Goal: Task Accomplishment & Management: Use online tool/utility

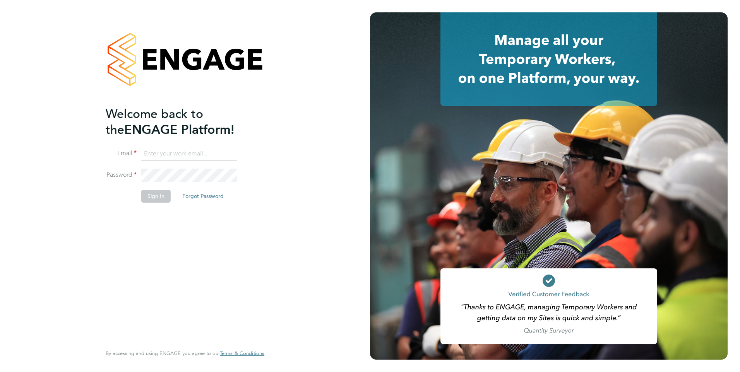
type input "[EMAIL_ADDRESS][DOMAIN_NAME]"
click at [155, 202] on button "Sign In" at bounding box center [155, 196] width 29 height 12
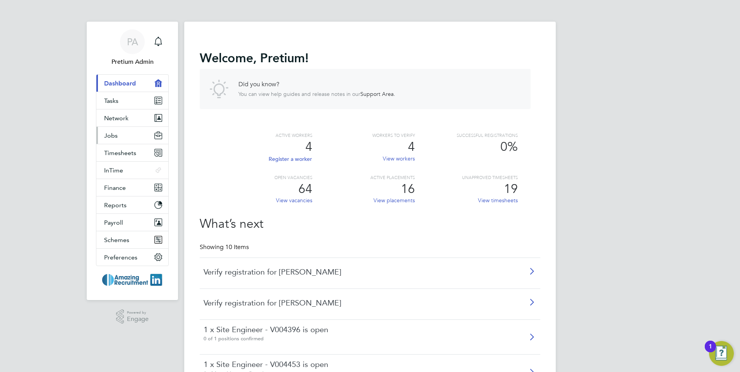
click at [130, 140] on button "Jobs" at bounding box center [132, 135] width 72 height 17
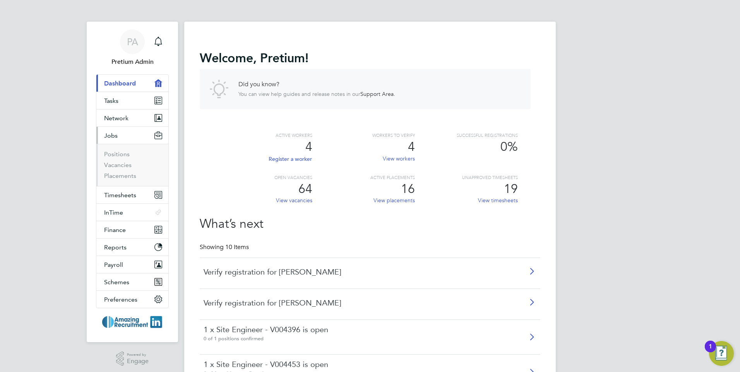
click at [125, 132] on button "Jobs" at bounding box center [132, 135] width 72 height 17
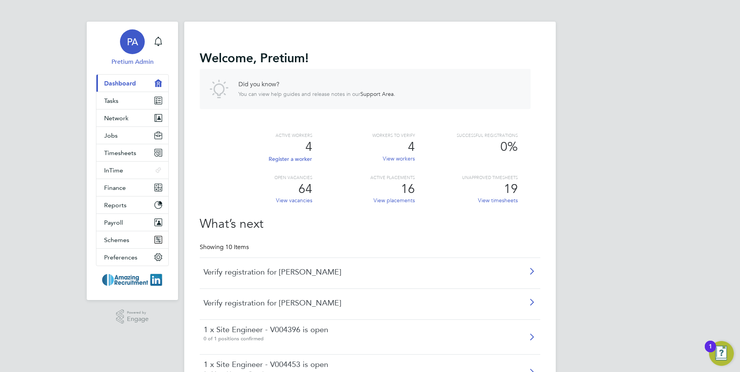
drag, startPoint x: 137, startPoint y: 46, endPoint x: 139, endPoint y: 58, distance: 12.5
click at [137, 46] on span "PA" at bounding box center [132, 42] width 11 height 10
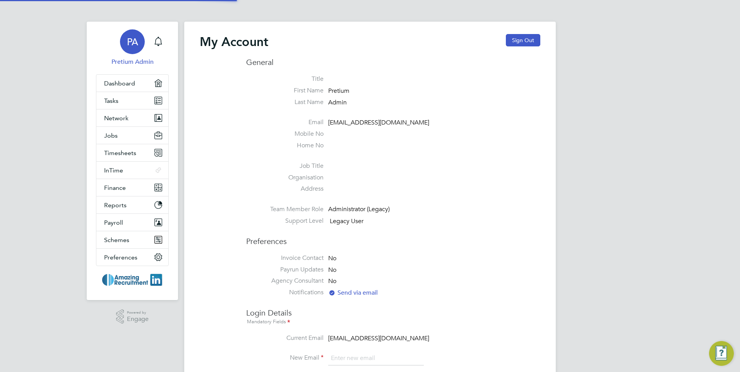
type input "[EMAIL_ADDRESS][DOMAIN_NAME]"
click at [135, 42] on span "PA" at bounding box center [132, 42] width 11 height 10
click at [158, 42] on icon "Main navigation" at bounding box center [158, 41] width 9 height 9
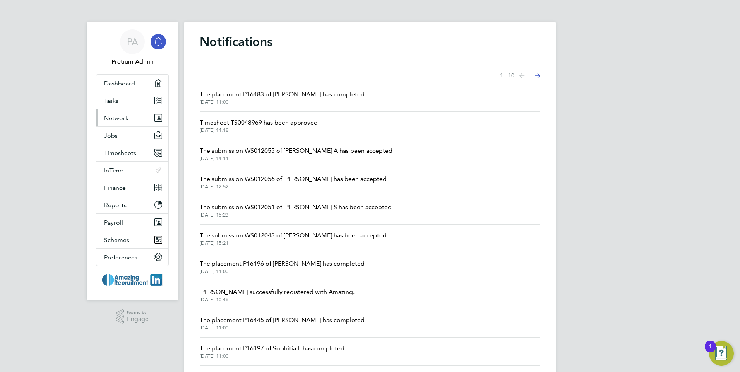
click at [124, 117] on span "Network" at bounding box center [116, 118] width 24 height 7
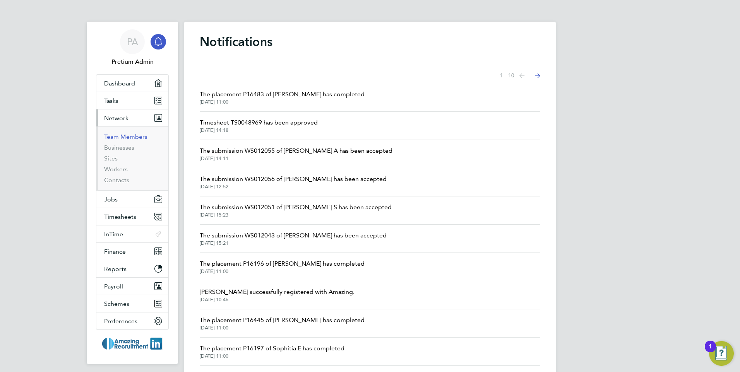
click at [134, 138] on link "Team Members" at bounding box center [125, 136] width 43 height 7
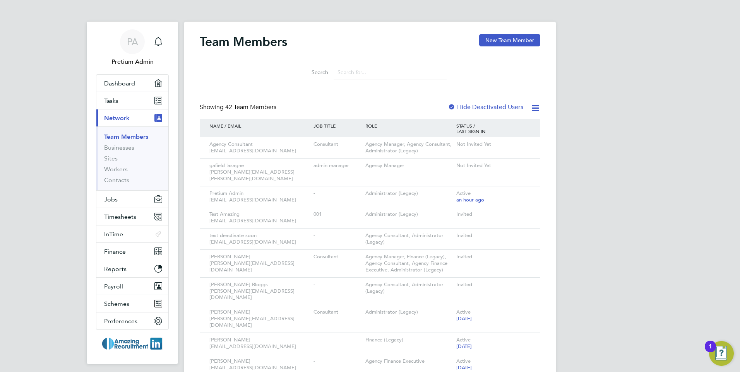
click at [492, 80] on div "Search" at bounding box center [370, 70] width 341 height 27
click at [517, 39] on button "New Team Member" at bounding box center [509, 40] width 61 height 12
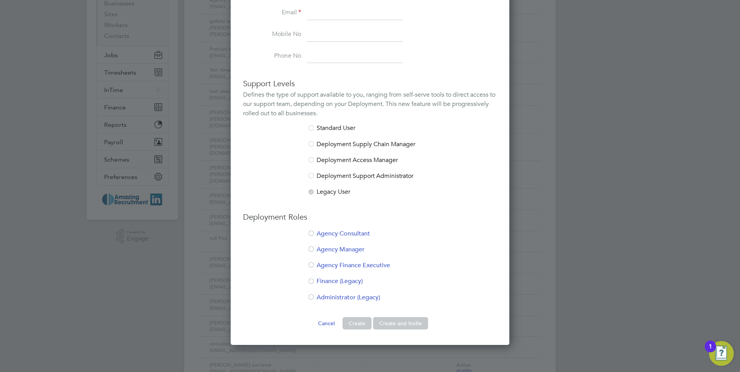
scroll to position [155, 0]
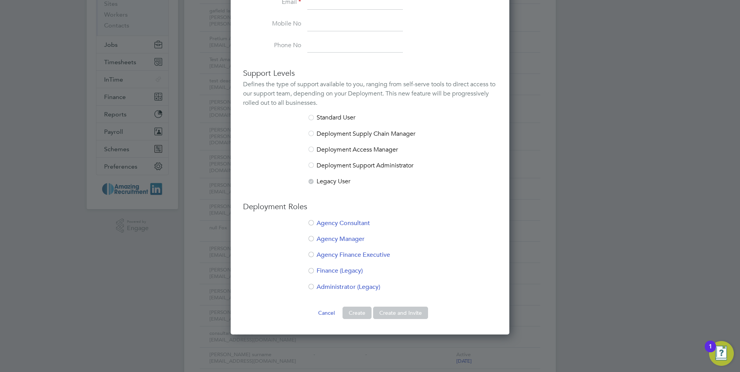
click at [344, 222] on li "Agency Consultant" at bounding box center [370, 227] width 254 height 16
click at [345, 224] on li "Agency Consultant" at bounding box center [370, 227] width 254 height 16
click at [344, 221] on li "Agency Consultant" at bounding box center [370, 227] width 254 height 16
click at [349, 289] on li "Administrator (Legacy)" at bounding box center [370, 291] width 254 height 16
click at [337, 222] on li "Agency Consultant" at bounding box center [370, 227] width 254 height 16
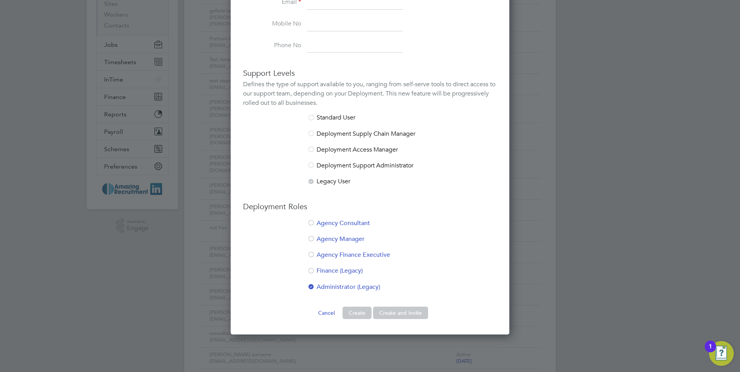
click at [348, 274] on li "Finance (Legacy)" at bounding box center [370, 275] width 254 height 16
click at [345, 251] on ul "Agency Consultant Agency Manager Agency Finance Executive Finance (Legacy) Admi…" at bounding box center [370, 259] width 254 height 80
drag, startPoint x: 340, startPoint y: 240, endPoint x: 340, endPoint y: 257, distance: 17.8
click at [339, 240] on li "Agency Manager" at bounding box center [370, 243] width 254 height 16
drag, startPoint x: 338, startPoint y: 260, endPoint x: 341, endPoint y: 255, distance: 5.3
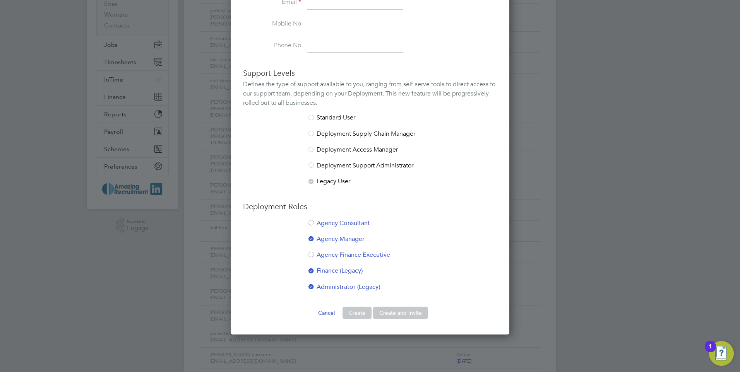
click at [338, 259] on li "Agency Finance Executive" at bounding box center [370, 259] width 254 height 16
click at [339, 224] on li "Agency Consultant" at bounding box center [370, 227] width 254 height 16
click at [328, 313] on button "Cancel" at bounding box center [326, 313] width 29 height 12
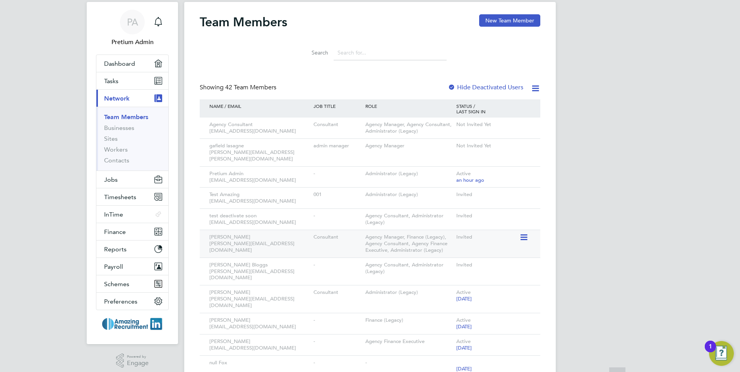
scroll to position [0, 0]
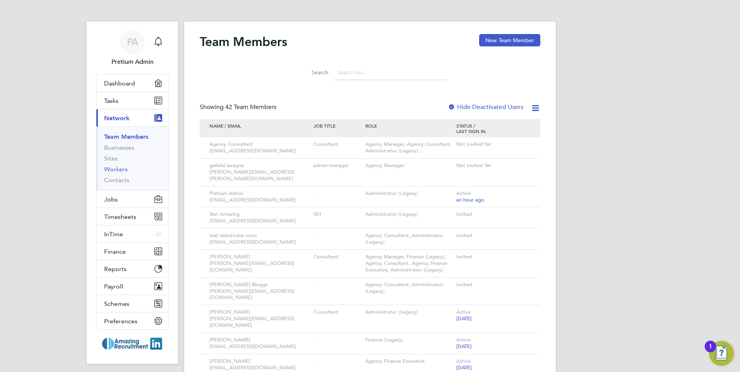
click at [112, 170] on link "Workers" at bounding box center [116, 169] width 24 height 7
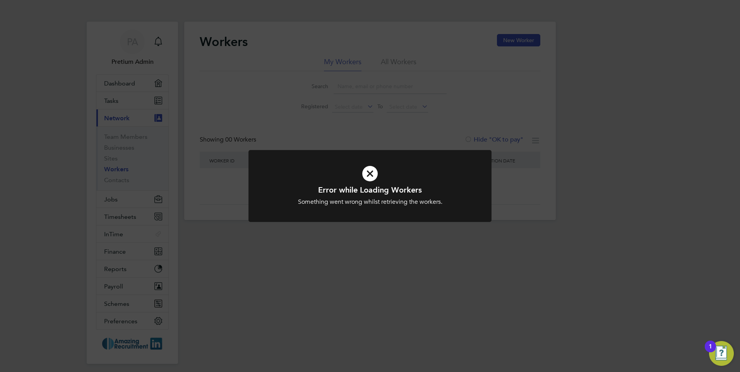
click at [384, 100] on div "Error while Loading Workers Something went wrong whilst retrieving the workers.…" at bounding box center [370, 186] width 740 height 372
click at [309, 156] on div at bounding box center [370, 186] width 243 height 72
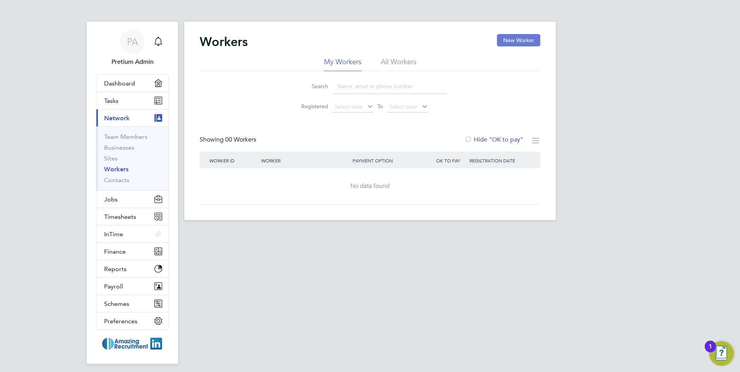
click at [522, 41] on button "New Worker" at bounding box center [518, 40] width 43 height 12
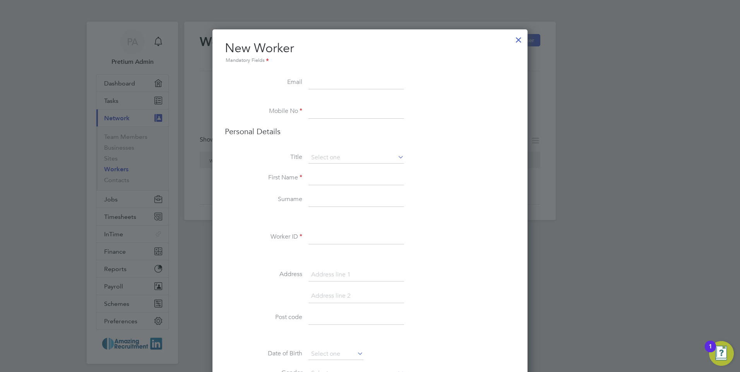
drag, startPoint x: 312, startPoint y: 113, endPoint x: 300, endPoint y: 110, distance: 12.5
click at [300, 110] on li "Mobile No" at bounding box center [370, 116] width 290 height 22
click at [297, 101] on li at bounding box center [370, 101] width 290 height 8
click at [342, 116] on input at bounding box center [357, 112] width 96 height 14
click at [411, 86] on li "Email" at bounding box center [370, 87] width 290 height 22
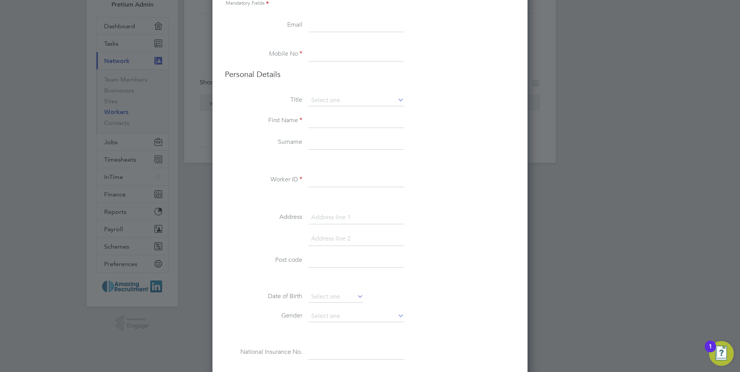
scroll to position [77, 0]
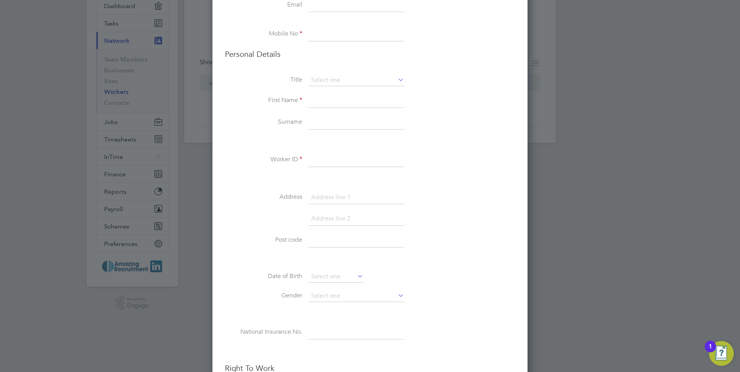
click at [273, 158] on li "Worker ID" at bounding box center [370, 164] width 290 height 22
click at [334, 161] on input at bounding box center [357, 160] width 96 height 14
click at [405, 150] on div "Title First Name Surname Worker ID Address Post code Date of Birth Gender Natio…" at bounding box center [370, 215] width 290 height 281
drag, startPoint x: 307, startPoint y: 159, endPoint x: 343, endPoint y: 155, distance: 36.2
click at [343, 155] on li "Worker ID" at bounding box center [370, 164] width 290 height 22
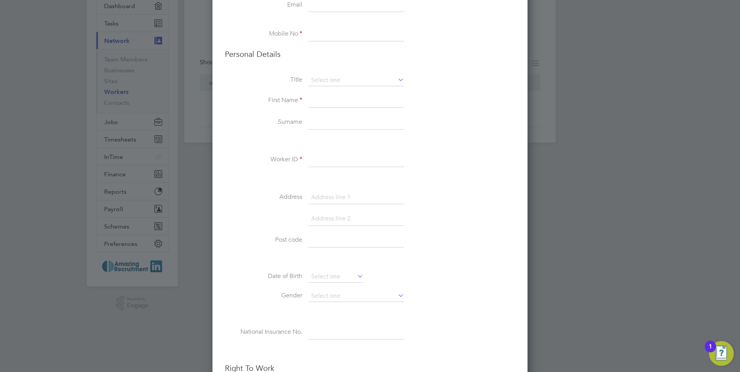
click at [395, 157] on input at bounding box center [357, 160] width 96 height 14
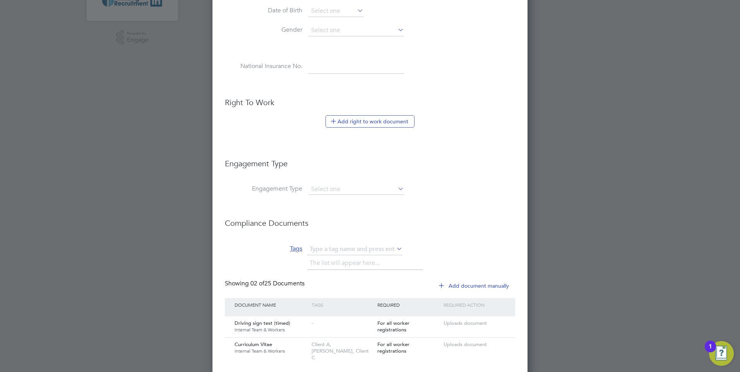
scroll to position [310, 0]
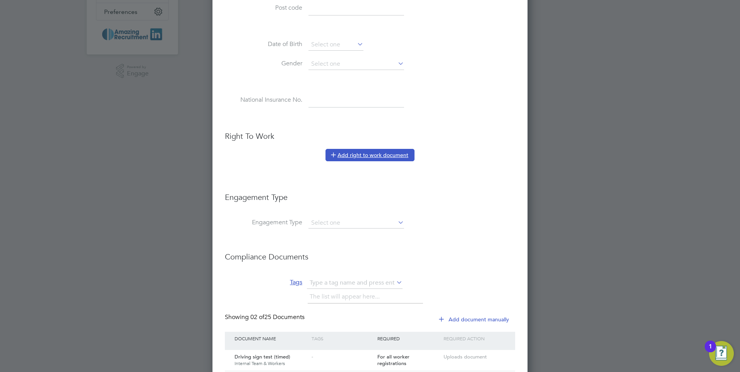
click at [373, 157] on button "Add right to work document" at bounding box center [370, 155] width 89 height 12
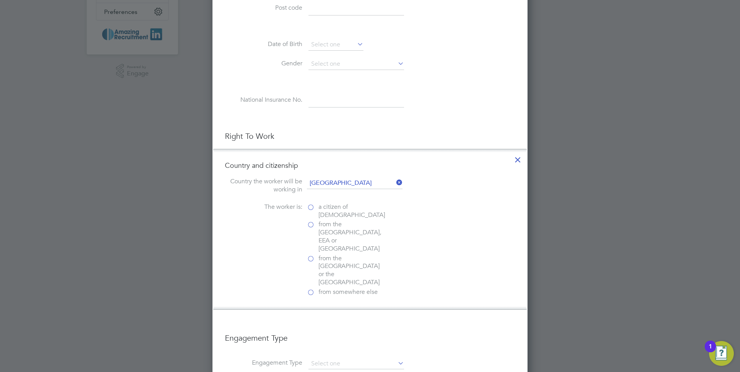
click at [520, 158] on icon at bounding box center [518, 158] width 14 height 14
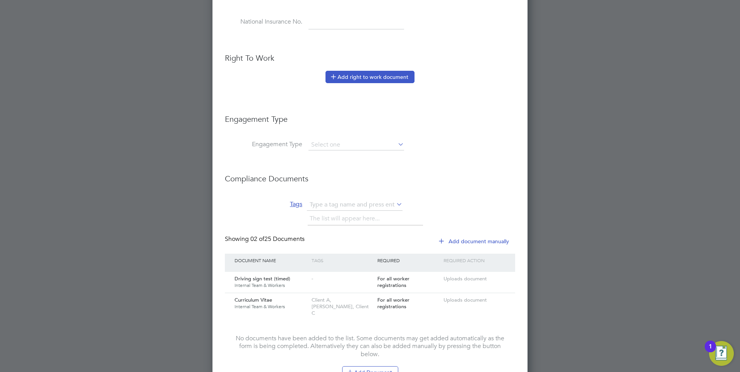
scroll to position [325, 0]
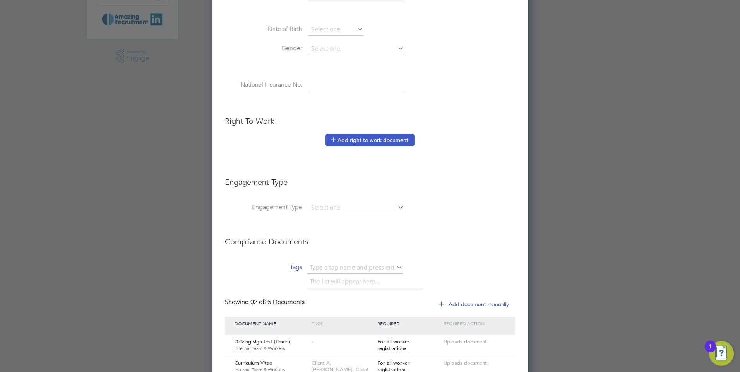
click at [369, 140] on button "Add right to work document" at bounding box center [370, 140] width 89 height 12
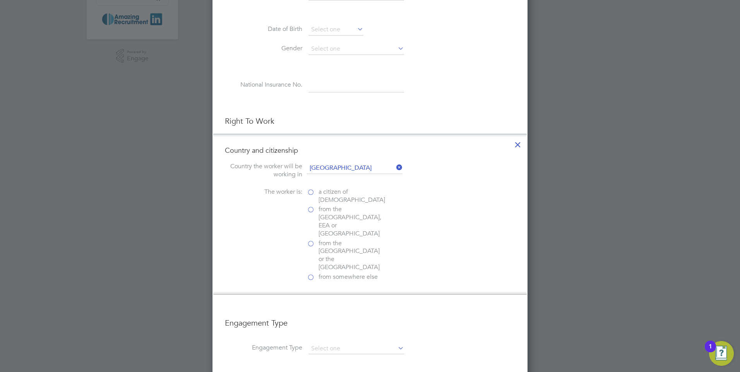
scroll to position [921, 316]
drag, startPoint x: 515, startPoint y: 146, endPoint x: 509, endPoint y: 144, distance: 5.6
click at [515, 145] on icon at bounding box center [518, 143] width 14 height 14
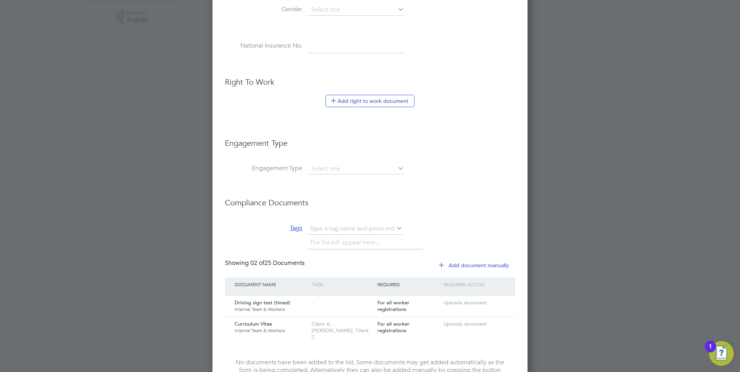
scroll to position [364, 0]
drag, startPoint x: 360, startPoint y: 101, endPoint x: 352, endPoint y: 127, distance: 27.3
click at [360, 100] on button "Add right to work document" at bounding box center [370, 101] width 89 height 12
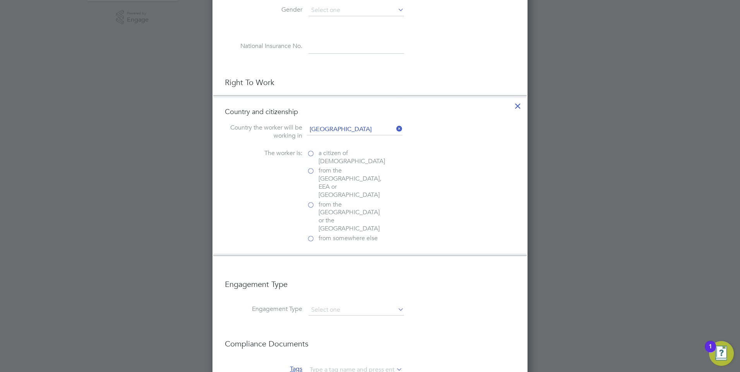
drag, startPoint x: 520, startPoint y: 107, endPoint x: 449, endPoint y: 115, distance: 71.4
click at [519, 106] on icon at bounding box center [518, 104] width 14 height 14
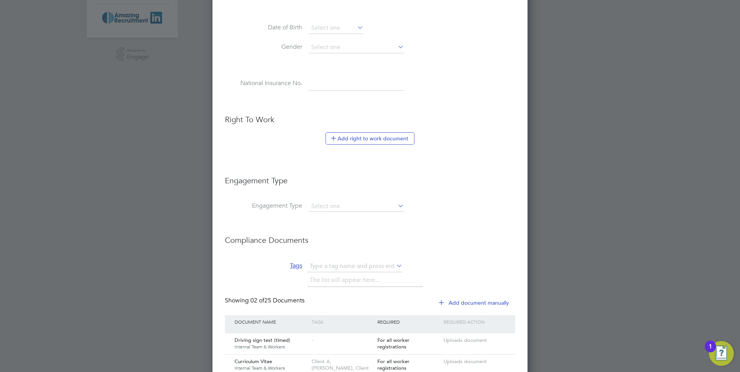
scroll to position [325, 0]
click at [370, 139] on button "Add right to work document" at bounding box center [370, 140] width 89 height 12
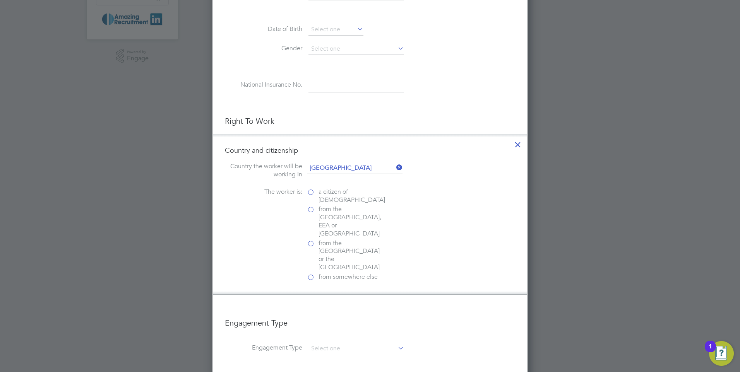
click at [311, 193] on label "a citizen of United Kingdom" at bounding box center [345, 196] width 77 height 16
click at [0, 0] on input "a citizen of United Kingdom" at bounding box center [0, 0] width 0 height 0
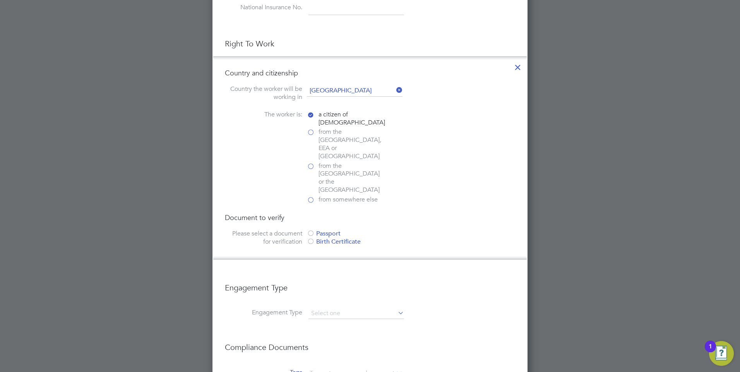
click at [311, 230] on div at bounding box center [311, 234] width 8 height 8
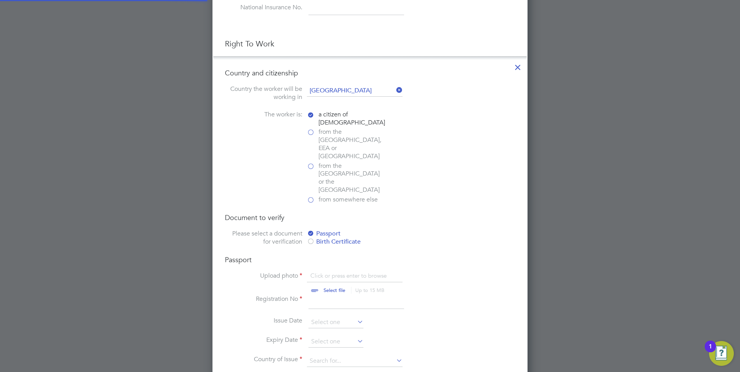
scroll to position [1111, 316]
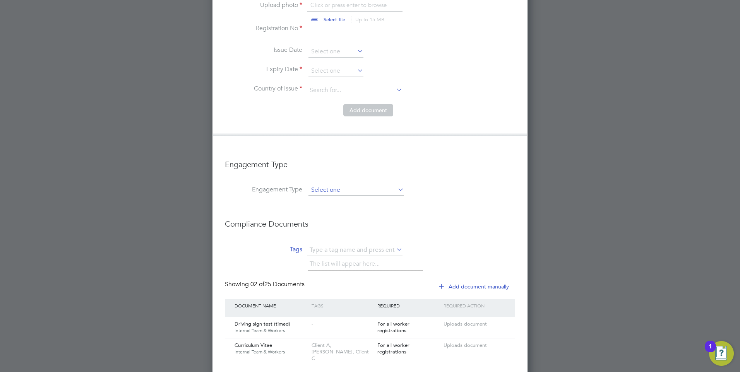
click at [347, 185] on input at bounding box center [357, 190] width 96 height 11
click at [347, 152] on li "Engagement Type" at bounding box center [370, 168] width 290 height 33
click at [336, 185] on input at bounding box center [357, 190] width 96 height 11
click at [336, 189] on li "PAYE Direct" at bounding box center [356, 188] width 96 height 11
type input "PAYE Direct"
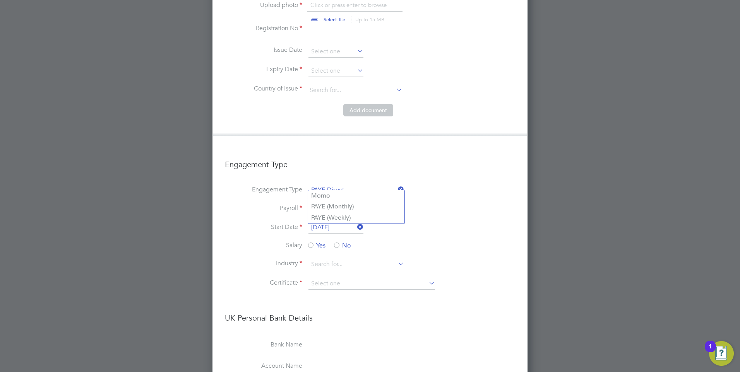
click at [331, 204] on input at bounding box center [357, 209] width 96 height 11
click at [338, 218] on li "PAYE (Weekly)" at bounding box center [356, 218] width 96 height 11
type input "PAYE (Weekly)"
click at [334, 222] on input "30 Sep 2025" at bounding box center [336, 228] width 55 height 12
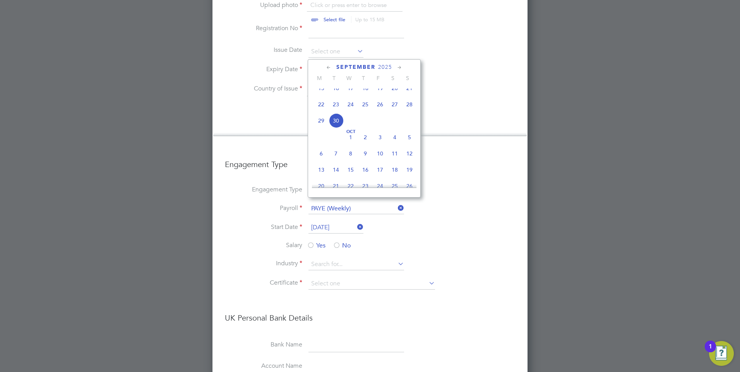
click at [392, 222] on li "Start Date 30 Sep 2025" at bounding box center [370, 231] width 290 height 19
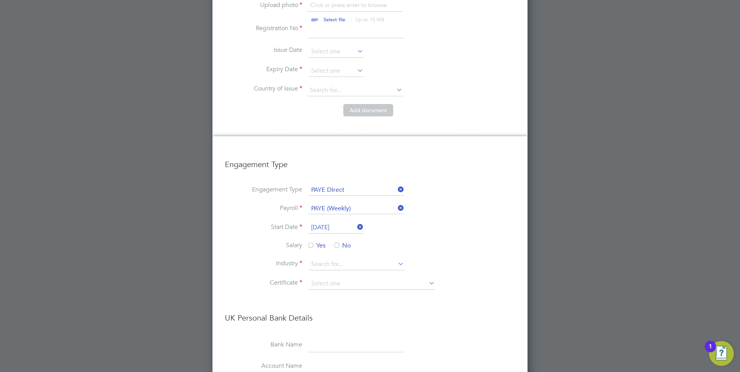
click at [345, 222] on input "30 Sep 2025" at bounding box center [336, 228] width 55 height 12
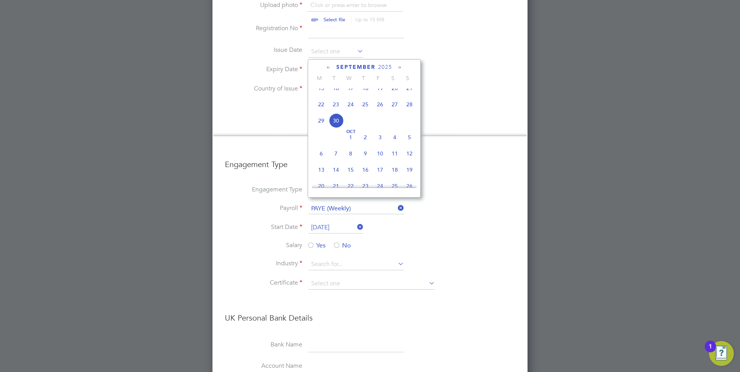
click at [336, 161] on span "7" at bounding box center [336, 153] width 15 height 15
type input "07 Oct 2025"
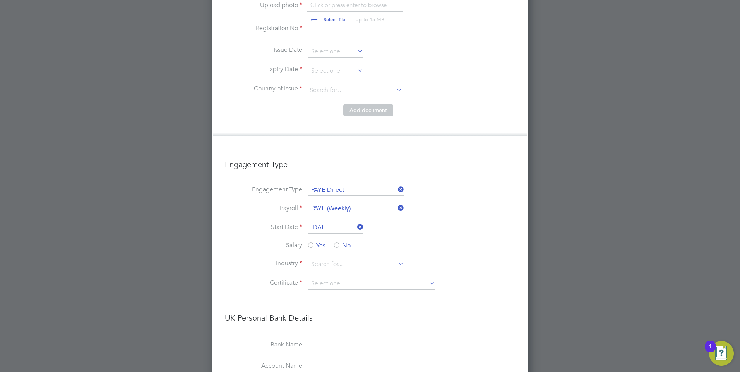
click at [444, 185] on li "Engagement Type PAYE Direct" at bounding box center [370, 194] width 290 height 19
click at [333, 222] on input "07 Oct 2025" at bounding box center [336, 228] width 55 height 12
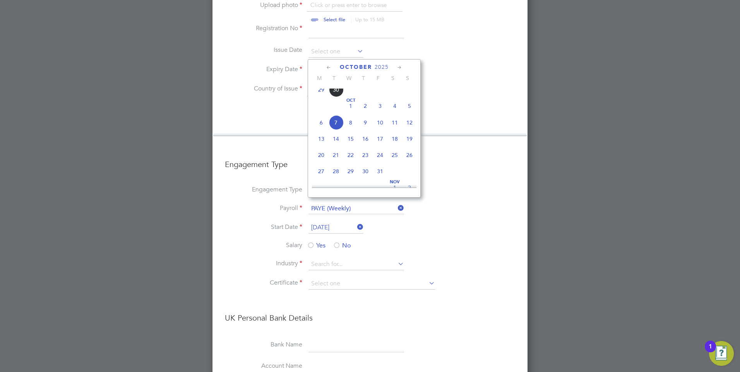
click at [432, 204] on li "Payroll PAYE (Weekly)" at bounding box center [370, 213] width 290 height 19
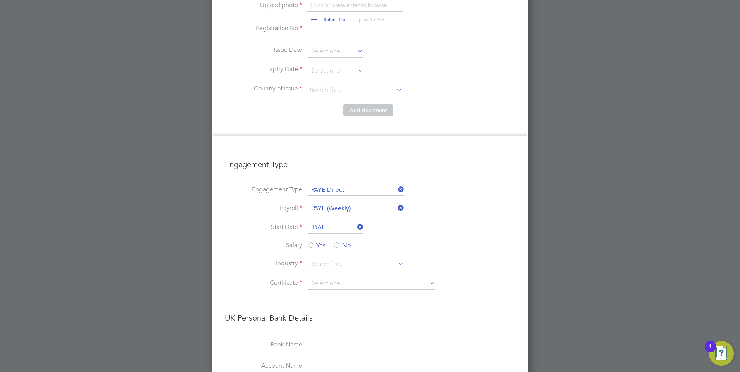
click at [338, 242] on div at bounding box center [337, 246] width 8 height 8
click at [357, 259] on input at bounding box center [357, 265] width 96 height 12
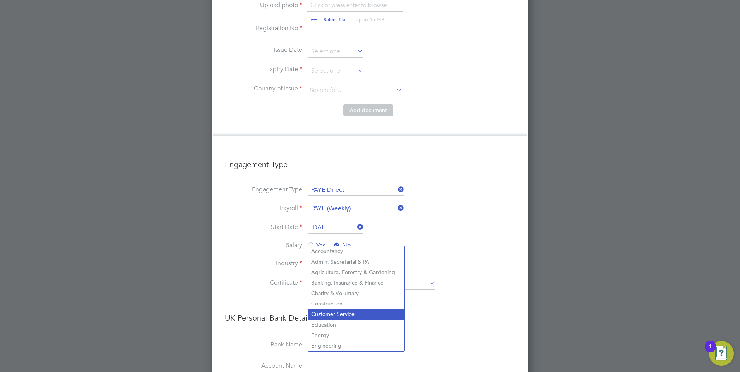
click at [341, 312] on li "Customer Service" at bounding box center [356, 314] width 96 height 10
type input "Customer Service"
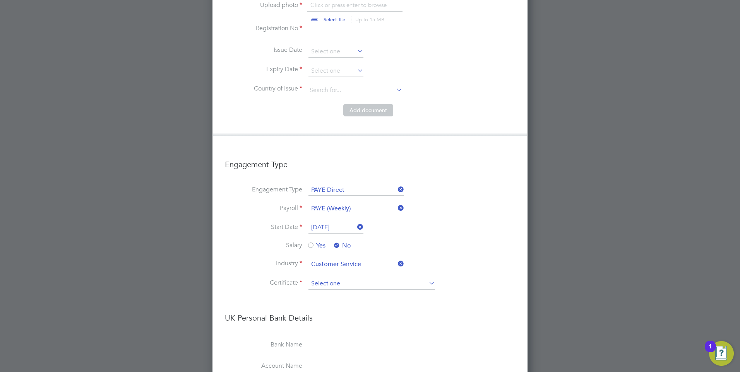
click at [349, 278] on input at bounding box center [372, 284] width 127 height 12
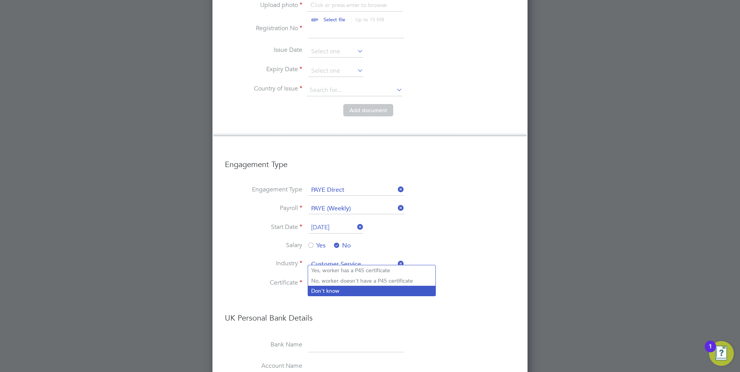
click at [329, 289] on li "Don't know" at bounding box center [371, 291] width 127 height 10
type input "Don't know"
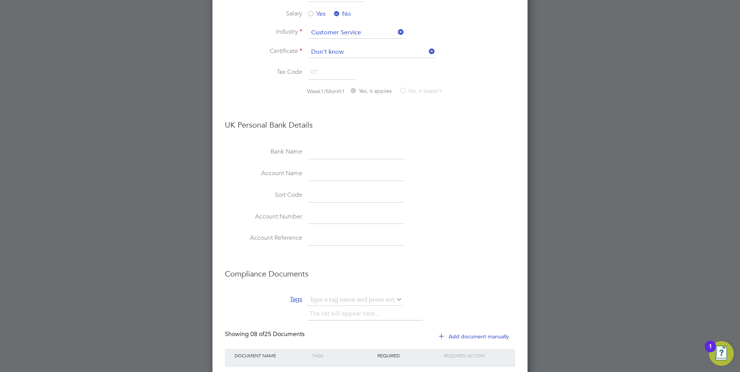
scroll to position [905, 0]
drag, startPoint x: 427, startPoint y: 221, endPoint x: 270, endPoint y: 118, distance: 187.4
click at [270, 118] on div "Certificate Don't know Tax Code 0T Week1/Month1 Yes, it applies No, it doesn't …" at bounding box center [370, 149] width 290 height 207
drag, startPoint x: 270, startPoint y: 118, endPoint x: 374, endPoint y: 110, distance: 104.5
click at [379, 112] on li "UK Personal Bank Details" at bounding box center [370, 128] width 290 height 33
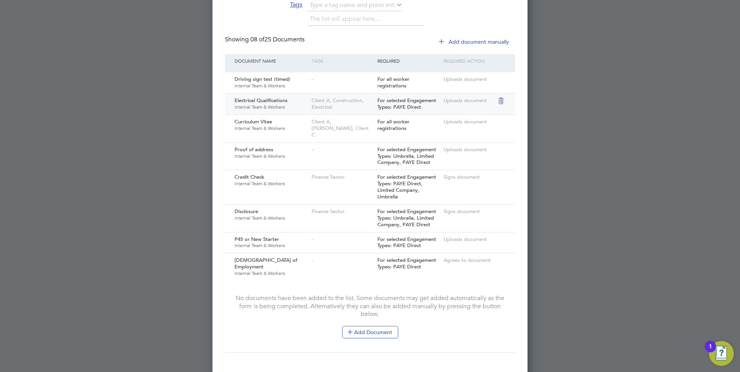
scroll to position [1203, 0]
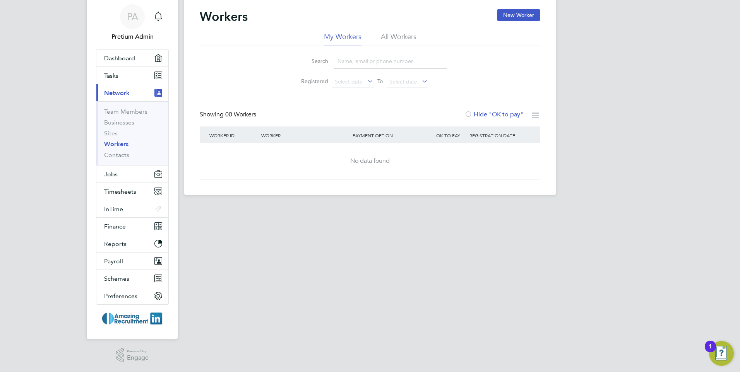
scroll to position [0, 0]
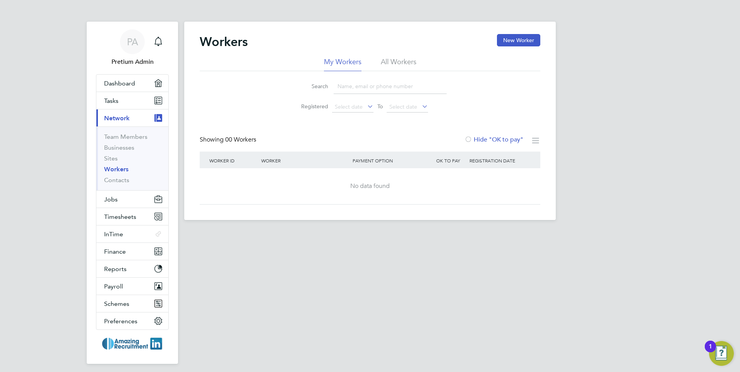
drag, startPoint x: 393, startPoint y: 60, endPoint x: 385, endPoint y: 62, distance: 8.2
click at [392, 57] on li "All Workers" at bounding box center [399, 64] width 36 height 14
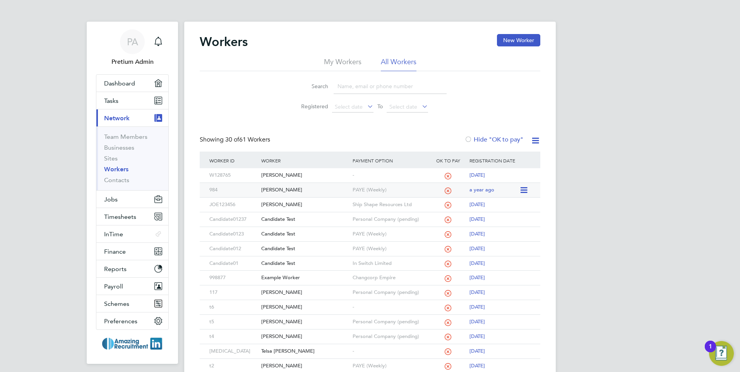
click at [292, 193] on div "Jess Test" at bounding box center [304, 190] width 91 height 14
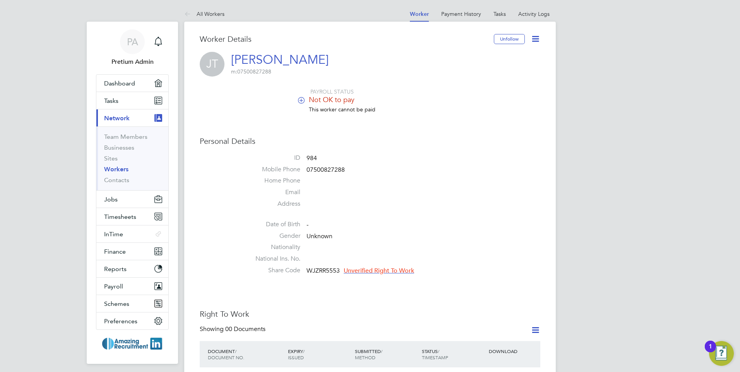
drag, startPoint x: 319, startPoint y: 55, endPoint x: 262, endPoint y: 59, distance: 56.3
click at [262, 59] on div "JT Jess Test m: 07500827288" at bounding box center [370, 64] width 341 height 25
drag, startPoint x: 262, startPoint y: 59, endPoint x: 391, endPoint y: 171, distance: 170.6
click at [418, 114] on li "This worker cannot be paid" at bounding box center [393, 113] width 294 height 15
click at [538, 42] on icon at bounding box center [536, 39] width 10 height 10
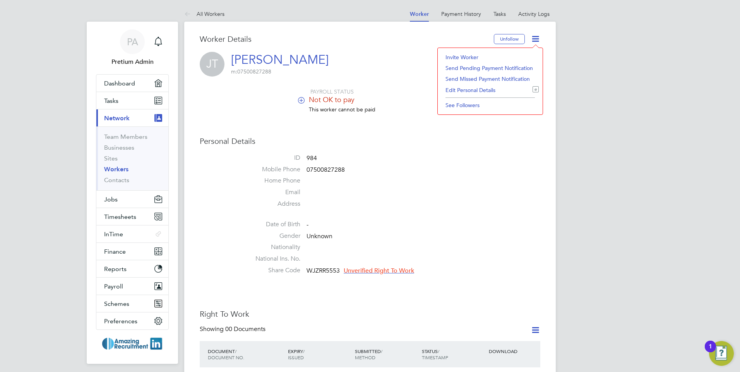
click at [472, 89] on li "Edit Personal Details e" at bounding box center [490, 90] width 97 height 11
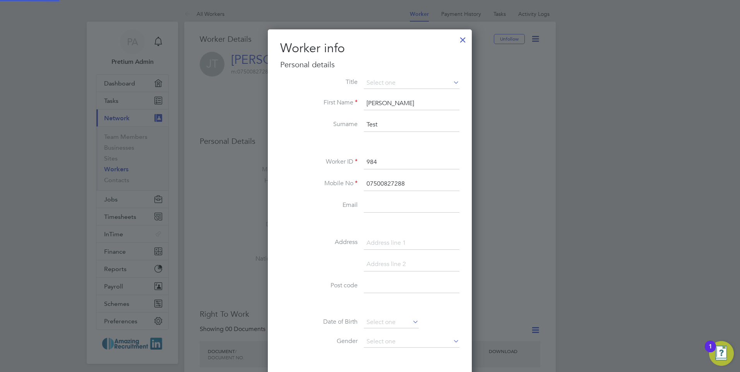
scroll to position [437, 205]
click at [464, 42] on div at bounding box center [463, 38] width 14 height 14
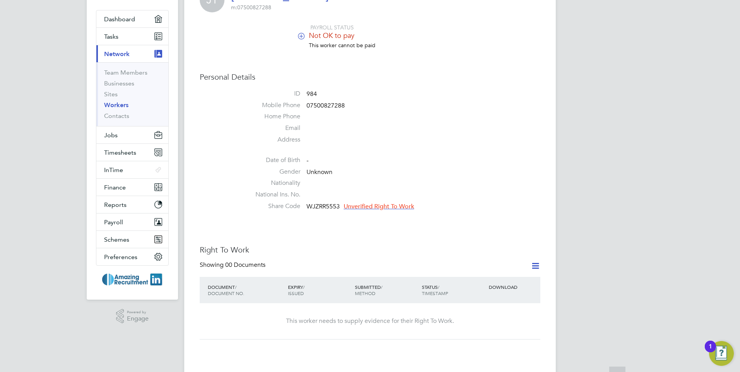
scroll to position [116, 0]
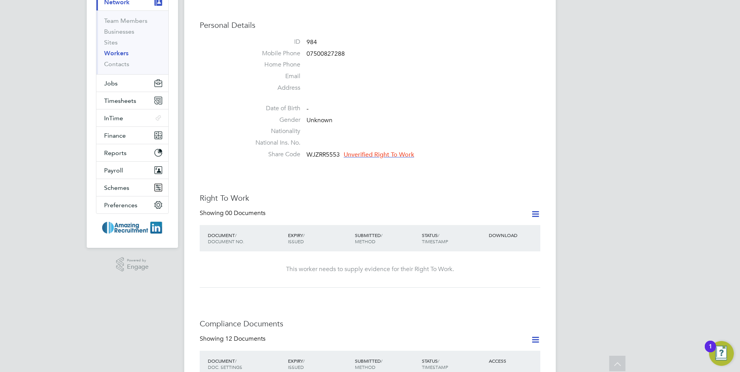
click at [533, 214] on icon at bounding box center [536, 214] width 10 height 10
click at [480, 198] on h3 "Right To Work" at bounding box center [370, 198] width 341 height 10
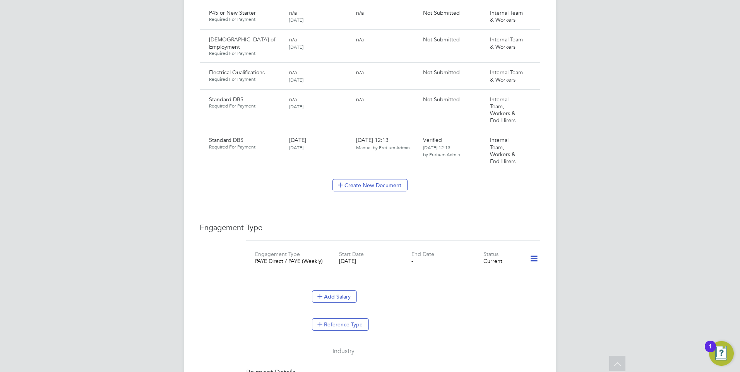
scroll to position [774, 0]
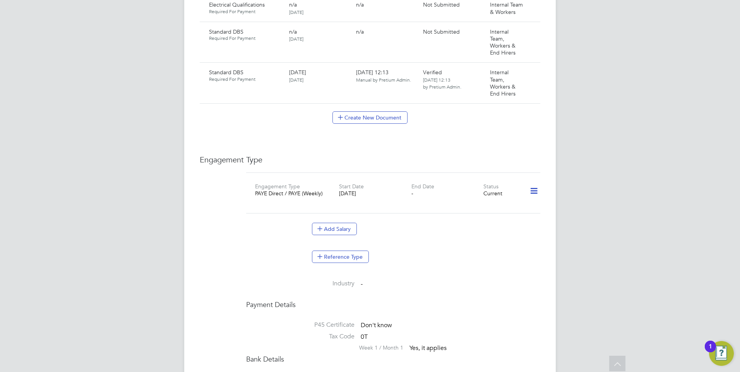
click at [442, 251] on div "Reference Type" at bounding box center [426, 257] width 228 height 12
click at [531, 184] on icon at bounding box center [534, 191] width 14 height 18
click at [445, 280] on li "Industry -" at bounding box center [393, 286] width 294 height 12
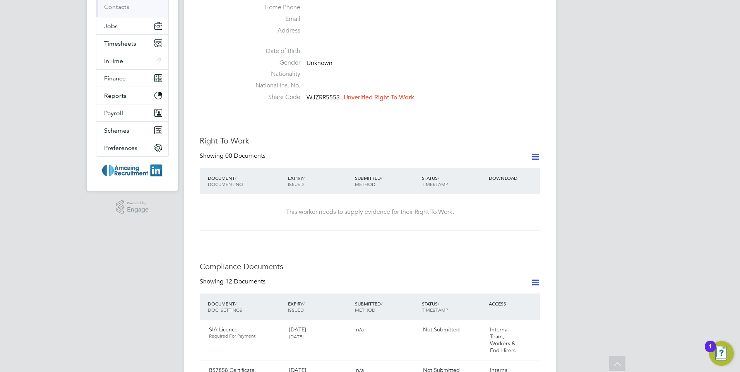
scroll to position [0, 0]
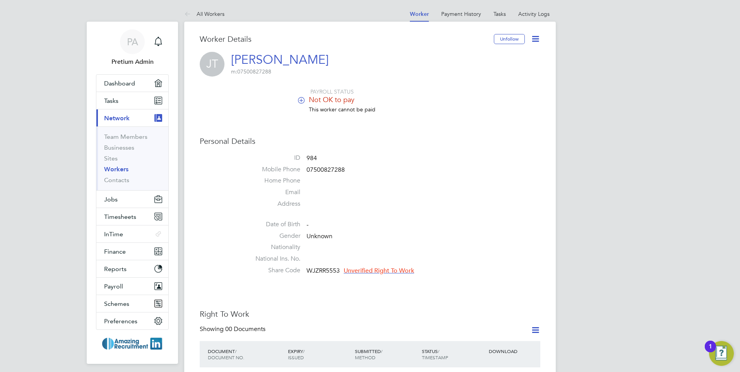
click at [120, 126] on button "Current page: Network" at bounding box center [132, 118] width 72 height 17
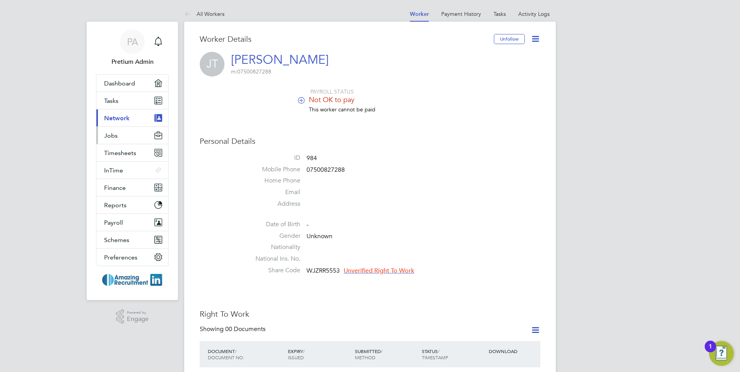
click at [137, 134] on button "Jobs" at bounding box center [132, 135] width 72 height 17
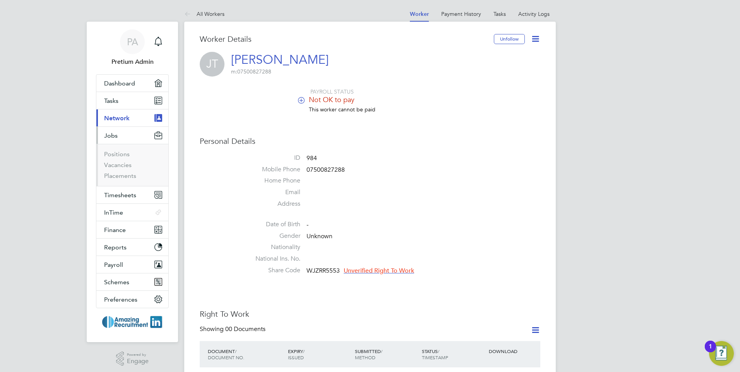
click at [140, 124] on button "Current page: Network" at bounding box center [132, 118] width 72 height 17
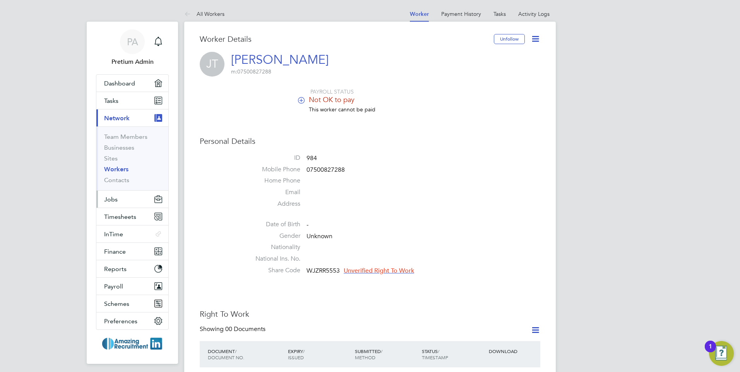
click at [117, 199] on button "Jobs" at bounding box center [132, 199] width 72 height 17
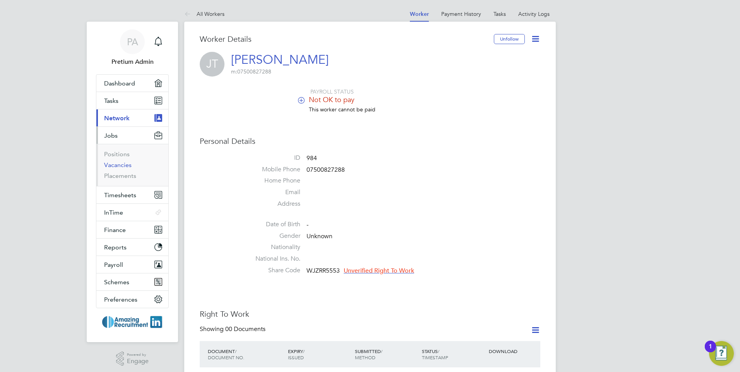
drag, startPoint x: 117, startPoint y: 167, endPoint x: 102, endPoint y: 166, distance: 14.8
click at [117, 167] on link "Vacancies" at bounding box center [117, 164] width 27 height 7
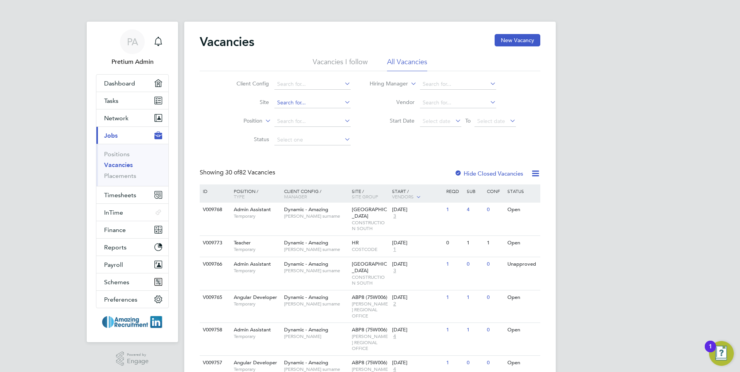
click at [316, 104] on input at bounding box center [312, 103] width 76 height 11
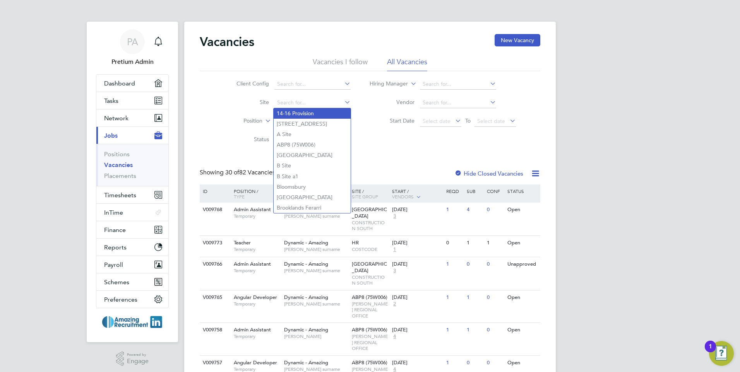
click at [296, 115] on li "14-16 Provision" at bounding box center [312, 113] width 77 height 10
type input "14-16 Provision"
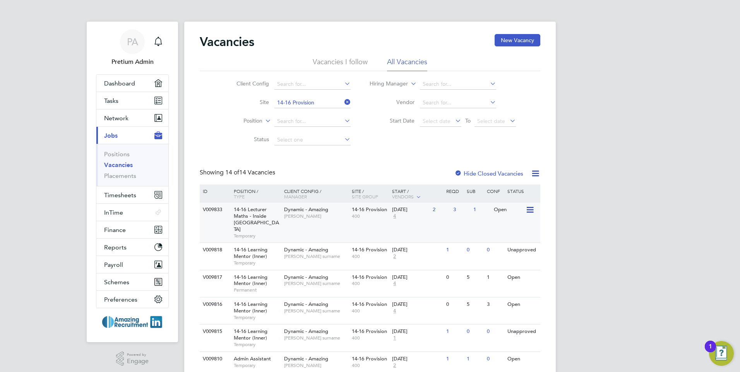
click at [340, 221] on div "Dynamic - Amazing Abi Shahid" at bounding box center [316, 213] width 68 height 20
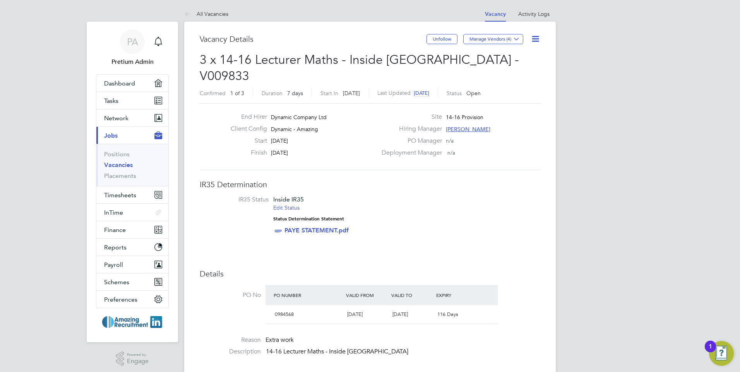
drag, startPoint x: 302, startPoint y: 123, endPoint x: 261, endPoint y: 131, distance: 42.5
click at [261, 137] on div "Start 22 Sep 2025" at bounding box center [301, 143] width 153 height 12
drag, startPoint x: 261, startPoint y: 131, endPoint x: 310, endPoint y: 135, distance: 50.1
click at [312, 149] on div "Finish 28 Sep 2025" at bounding box center [301, 155] width 153 height 12
drag, startPoint x: 283, startPoint y: 135, endPoint x: 252, endPoint y: 138, distance: 31.1
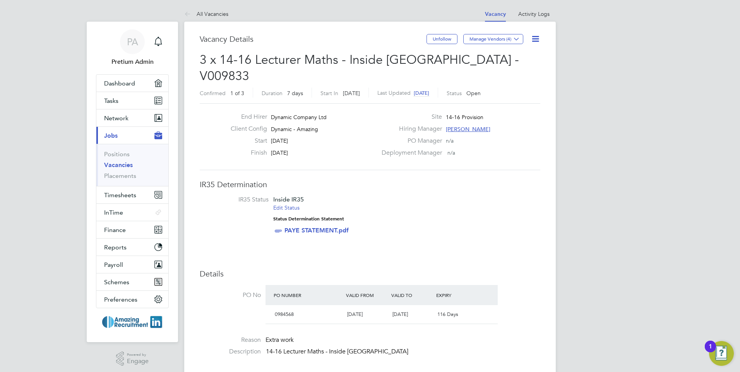
click at [252, 149] on div "Finish 28 Sep 2025" at bounding box center [301, 155] width 153 height 12
drag, startPoint x: 498, startPoint y: 100, endPoint x: 445, endPoint y: 105, distance: 53.3
click at [445, 113] on div "Site 14-16 Provision" at bounding box center [460, 119] width 166 height 12
drag, startPoint x: 445, startPoint y: 105, endPoint x: 458, endPoint y: 118, distance: 18.6
click at [458, 119] on div "Site 14-16 Provision Hiring Manager Abi Shahid PO Manager n/a Deployment Manage…" at bounding box center [460, 137] width 166 height 48
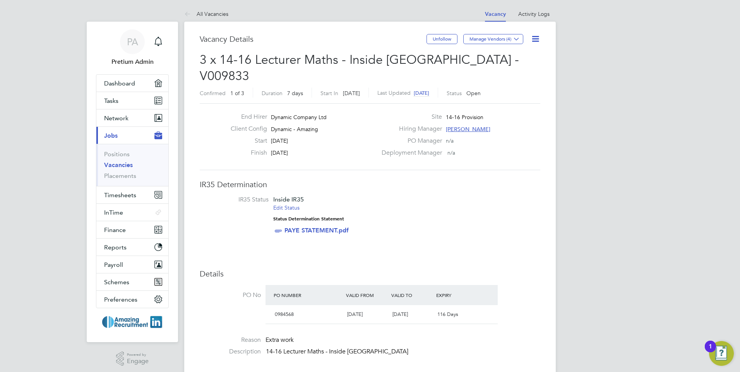
drag, startPoint x: 458, startPoint y: 118, endPoint x: 456, endPoint y: 114, distance: 4.7
click at [456, 126] on span "[PERSON_NAME]" at bounding box center [468, 129] width 45 height 7
drag, startPoint x: 535, startPoint y: 160, endPoint x: 460, endPoint y: 163, distance: 74.8
click at [460, 163] on div "Hiring Manager: AS Abi Shahid Manager abida.shahid@hotmail.co.uk" at bounding box center [506, 147] width 117 height 55
drag, startPoint x: 460, startPoint y: 163, endPoint x: 437, endPoint y: 197, distance: 40.4
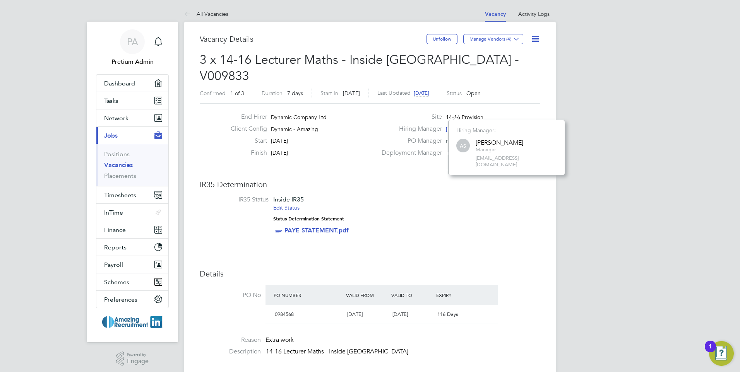
click at [437, 197] on li "IR35 Status Inside IR35 Edit Status Status Determination Statement PAYE STATEME…" at bounding box center [369, 217] width 325 height 42
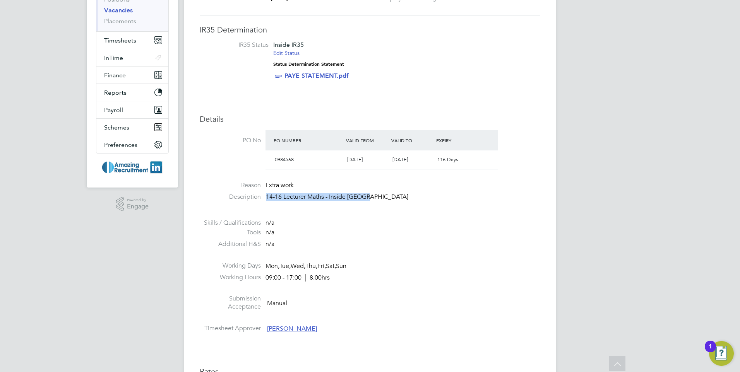
drag, startPoint x: 359, startPoint y: 176, endPoint x: 259, endPoint y: 186, distance: 100.4
click at [259, 193] on li "Description 14-16 Lecturer Maths - Inside London" at bounding box center [370, 201] width 341 height 16
click at [418, 229] on li "Tools n/a" at bounding box center [370, 235] width 341 height 12
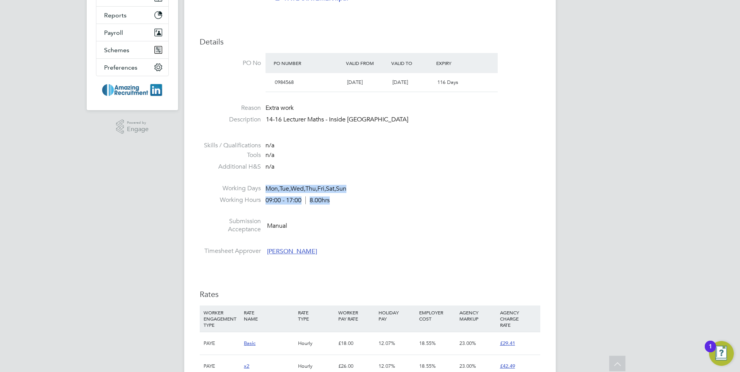
drag, startPoint x: 360, startPoint y: 185, endPoint x: 253, endPoint y: 174, distance: 108.2
click at [253, 174] on ul "PO No PO Number Valid From Valid To Expiry 0984568 01 Jan 2025 24 Jan 2026 116 …" at bounding box center [370, 156] width 341 height 206
drag, startPoint x: 253, startPoint y: 174, endPoint x: 320, endPoint y: 211, distance: 76.2
click at [320, 218] on li "Submission Acceptance Manual" at bounding box center [370, 228] width 341 height 20
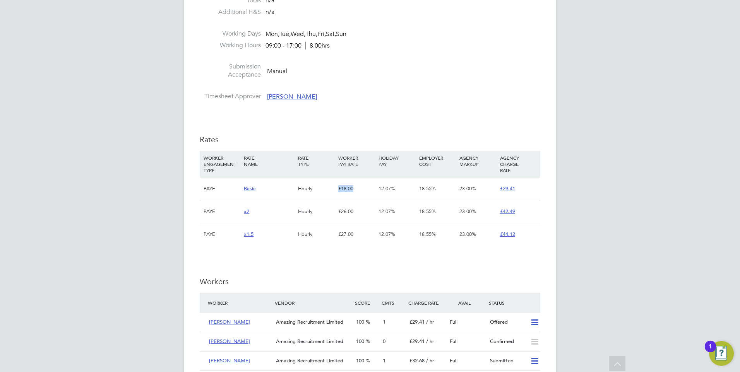
drag, startPoint x: 360, startPoint y: 171, endPoint x: 329, endPoint y: 177, distance: 30.7
click at [329, 177] on div "PAYE Basic Hourly £18.00 12.07% 18.55% 23.00% £29.41" at bounding box center [370, 188] width 341 height 23
drag, startPoint x: 329, startPoint y: 177, endPoint x: 340, endPoint y: 194, distance: 20.1
click at [340, 201] on div "£26.00" at bounding box center [356, 212] width 40 height 22
drag, startPoint x: 340, startPoint y: 194, endPoint x: 356, endPoint y: 216, distance: 27.3
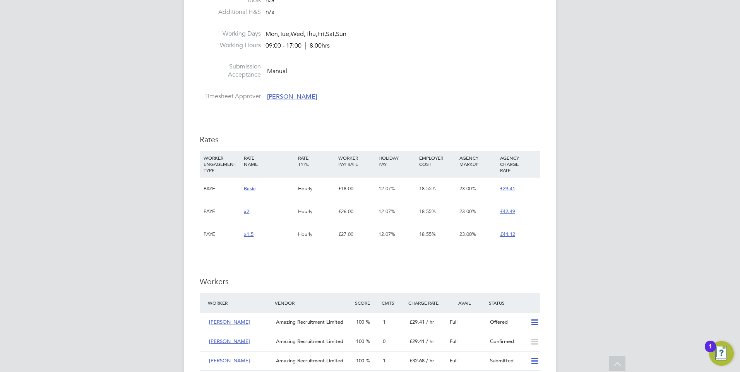
click at [356, 223] on div "£27.00" at bounding box center [356, 234] width 40 height 22
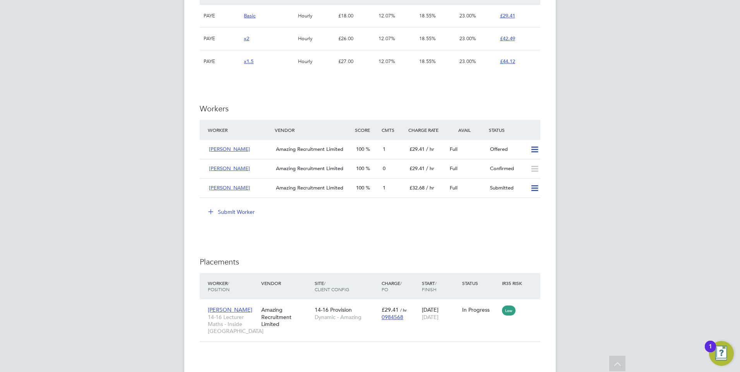
drag, startPoint x: 232, startPoint y: 93, endPoint x: 187, endPoint y: 101, distance: 45.6
click at [286, 206] on div "Submit Worker" at bounding box center [372, 212] width 338 height 12
click at [243, 206] on button "Submit Worker" at bounding box center [232, 212] width 58 height 12
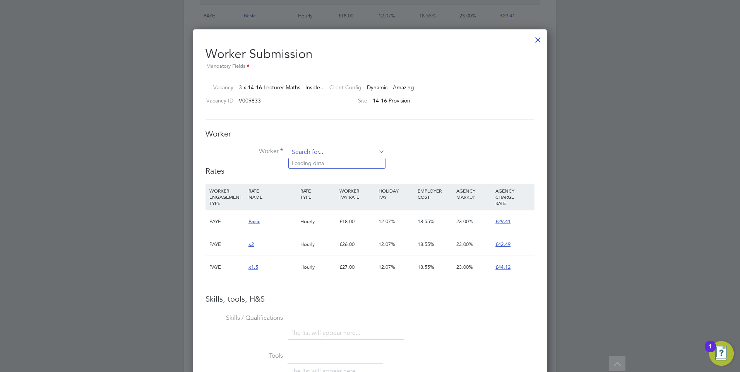
click at [336, 153] on input at bounding box center [337, 153] width 96 height 12
click at [342, 165] on li "S imon G (PAYE6)" at bounding box center [337, 163] width 96 height 10
type input "Simon G (PAYE6)"
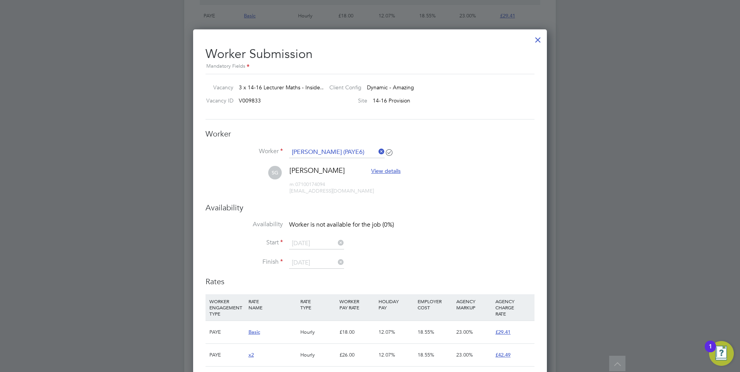
click at [377, 152] on icon at bounding box center [377, 151] width 0 height 11
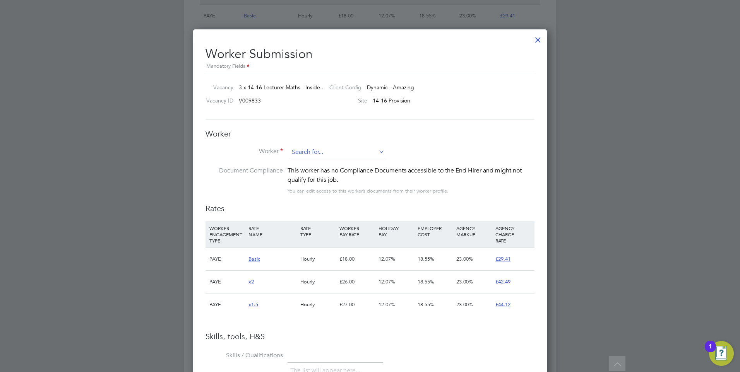
click at [335, 153] on input at bounding box center [337, 153] width 96 height 12
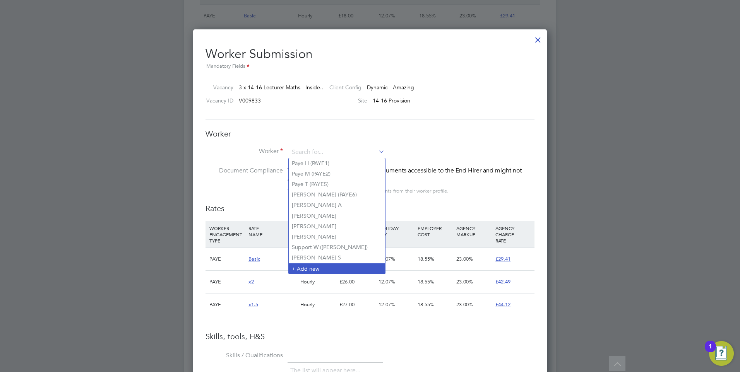
click at [307, 266] on li "+ Add new" at bounding box center [337, 269] width 96 height 10
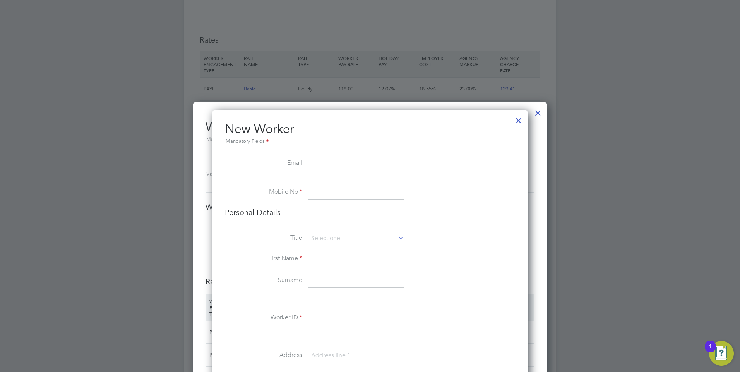
click at [516, 121] on div at bounding box center [519, 119] width 14 height 14
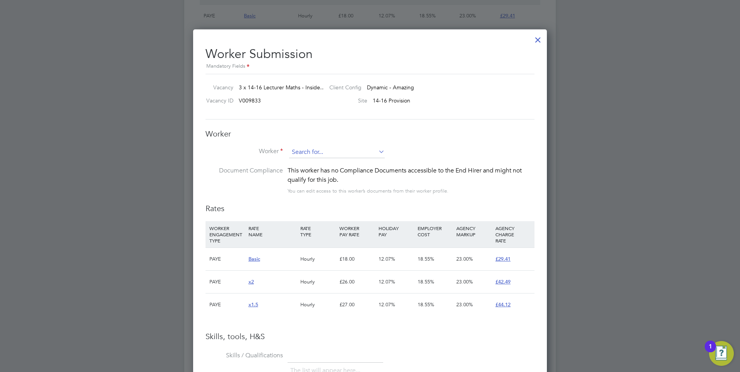
click at [326, 151] on input at bounding box center [337, 153] width 96 height 12
click at [307, 223] on li "Greg D" at bounding box center [337, 226] width 96 height 10
type input "Greg D"
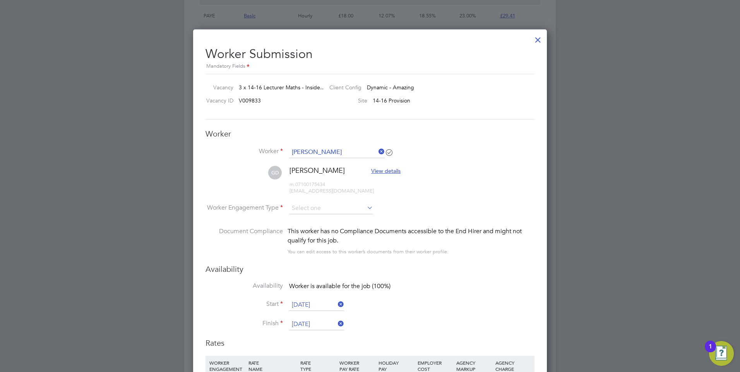
drag, startPoint x: 218, startPoint y: 206, endPoint x: 267, endPoint y: 209, distance: 49.6
click at [262, 204] on label "Worker Engagement Type" at bounding box center [244, 208] width 77 height 8
click at [304, 208] on input at bounding box center [331, 209] width 84 height 12
drag, startPoint x: 312, startPoint y: 231, endPoint x: 334, endPoint y: 226, distance: 21.7
click at [312, 231] on li "PAYE" at bounding box center [331, 230] width 85 height 10
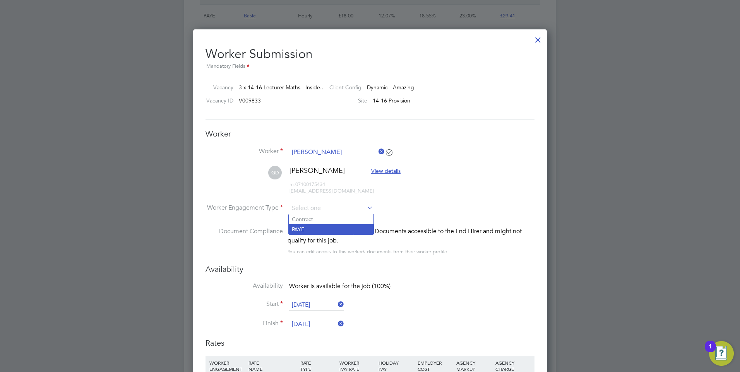
type input "PAYE"
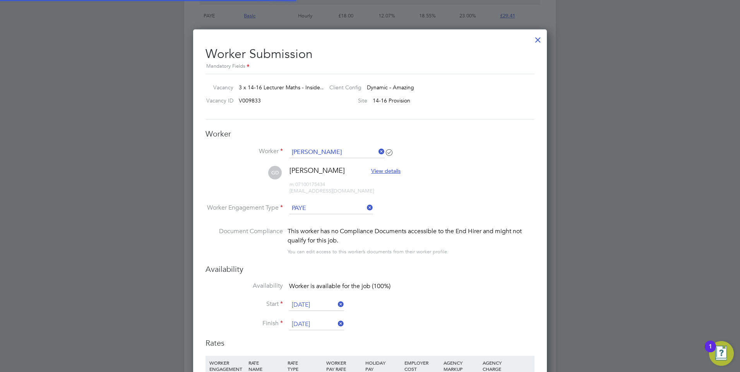
drag, startPoint x: 422, startPoint y: 208, endPoint x: 395, endPoint y: 238, distance: 40.0
click at [422, 208] on li "Worker Engagement Type PAYE" at bounding box center [370, 215] width 329 height 24
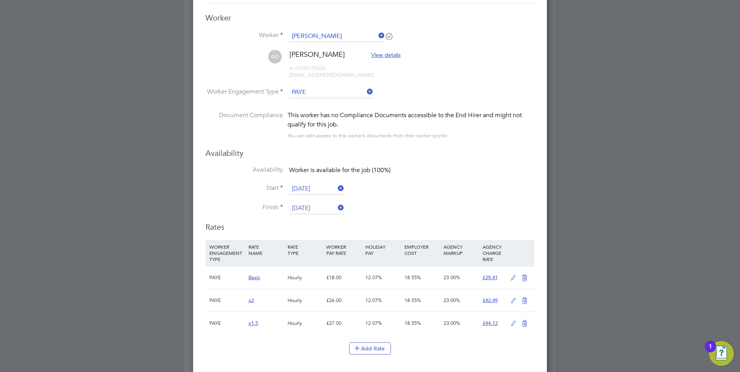
click at [306, 186] on input "[DATE]" at bounding box center [316, 189] width 55 height 12
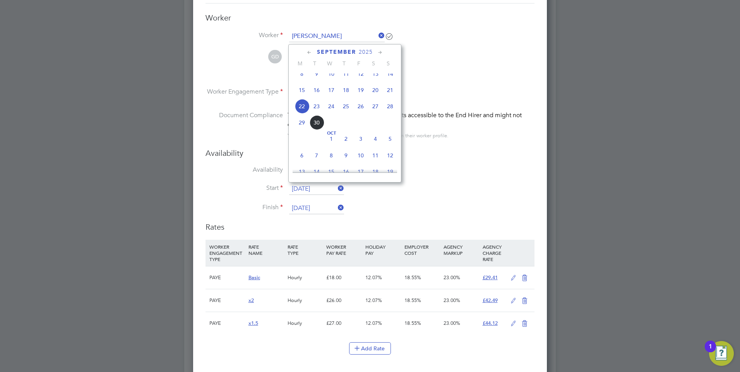
click at [302, 205] on input "[DATE]" at bounding box center [316, 209] width 55 height 12
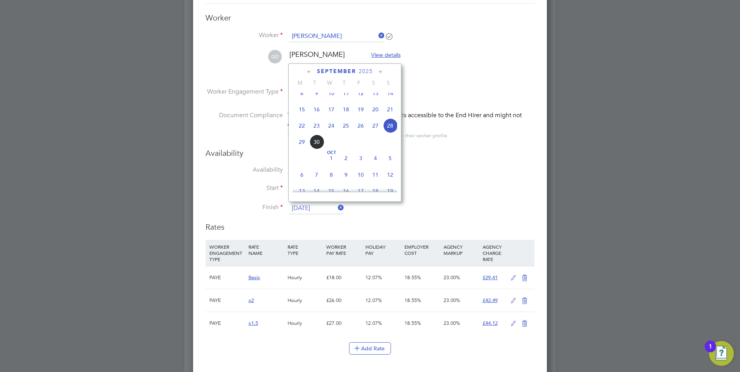
click at [411, 161] on div "Availability Availability Worker is available for the job (100%) Start 22 Sep 2…" at bounding box center [370, 185] width 329 height 74
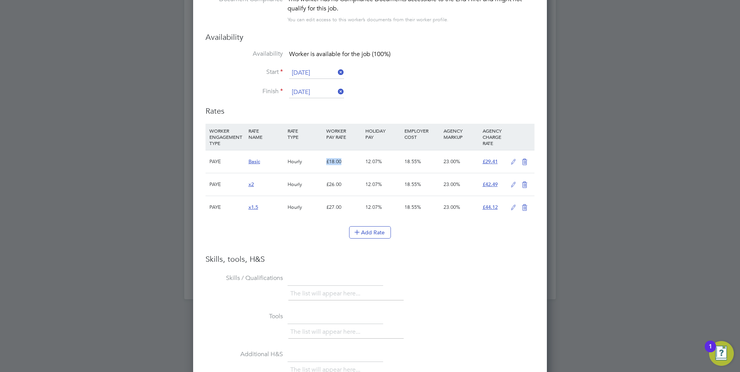
drag, startPoint x: 347, startPoint y: 160, endPoint x: 327, endPoint y: 163, distance: 19.9
click at [327, 163] on div "£18.00" at bounding box center [343, 162] width 39 height 22
click at [424, 248] on li "WORKER ENGAGEMENT TYPE RATE NAME RATE TYPE WORKER PAY RATE HOLIDAY PAY EMPLOYER…" at bounding box center [370, 189] width 329 height 130
click at [511, 162] on icon at bounding box center [514, 162] width 10 height 6
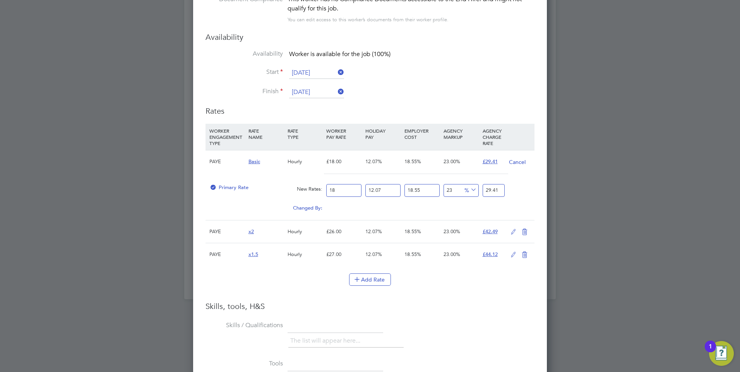
drag, startPoint x: 352, startPoint y: 192, endPoint x: 305, endPoint y: 190, distance: 46.1
click at [305, 190] on div "Primary Rate New Rates: 18 12.07 n/a 18.55 n/a 23 0 % 29.41" at bounding box center [370, 190] width 329 height 21
type input "29.414979279"
click at [512, 161] on button "Cancel" at bounding box center [517, 162] width 17 height 8
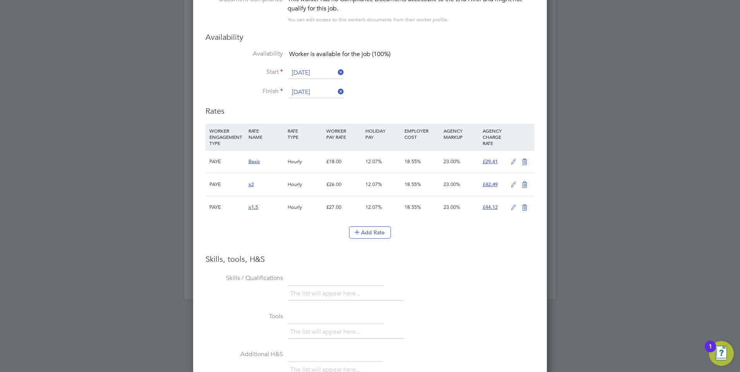
click at [511, 160] on icon at bounding box center [514, 162] width 10 height 6
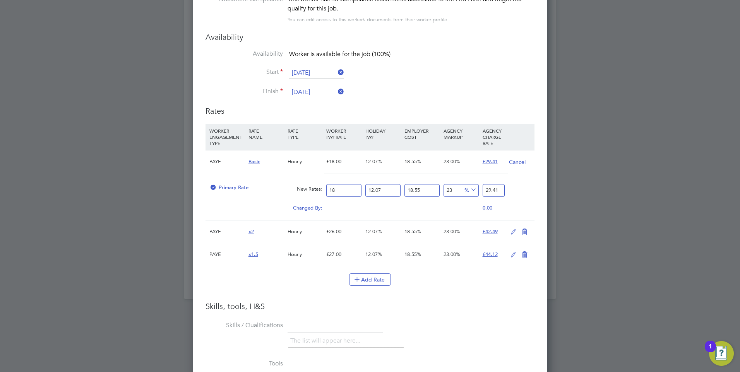
drag, startPoint x: 338, startPoint y: 189, endPoint x: 292, endPoint y: 193, distance: 46.6
click at [292, 195] on div "Primary Rate New Rates: 18 12.07 n/a 18.55 n/a 23 5.500361979 % 29.41" at bounding box center [370, 190] width 329 height 21
type input "2"
type input "3.268331031"
type input "20"
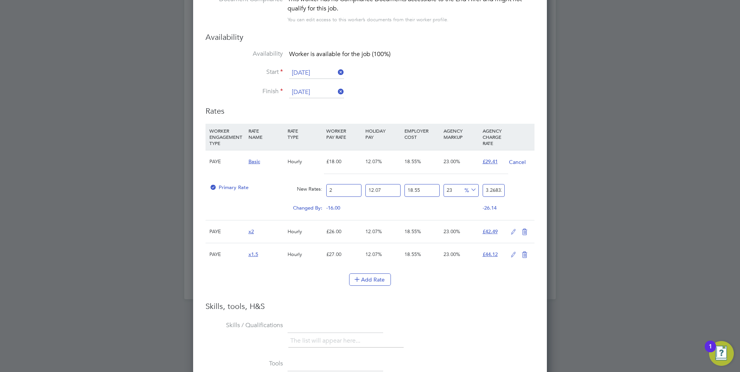
type input "32.68331031"
type input "20"
click at [516, 158] on div "Cancel" at bounding box center [520, 162] width 26 height 23
click at [513, 166] on button "Cancel" at bounding box center [517, 162] width 17 height 8
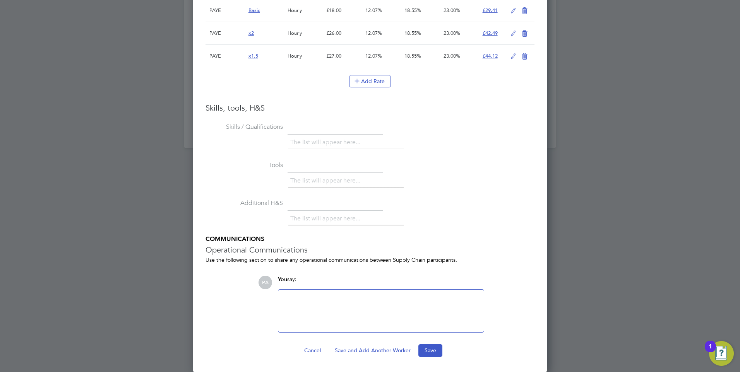
click at [316, 354] on button "Cancel" at bounding box center [312, 351] width 29 height 12
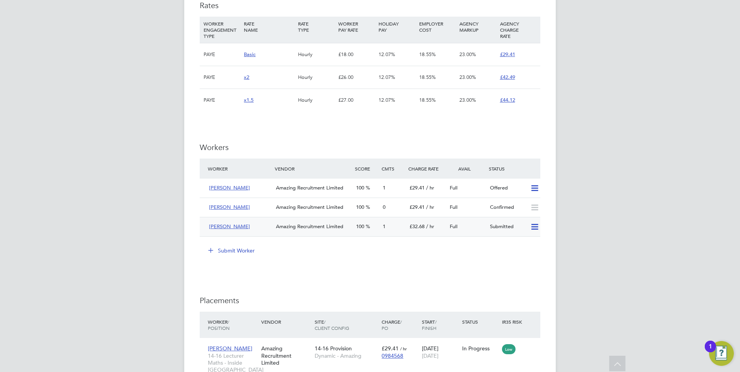
click at [246, 221] on div "[PERSON_NAME]" at bounding box center [239, 227] width 67 height 13
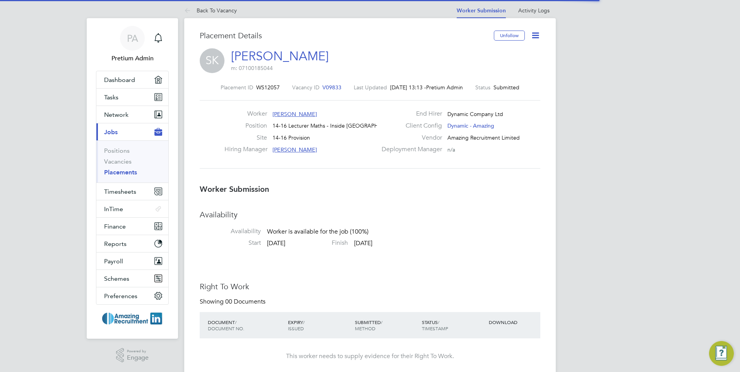
scroll to position [4, 4]
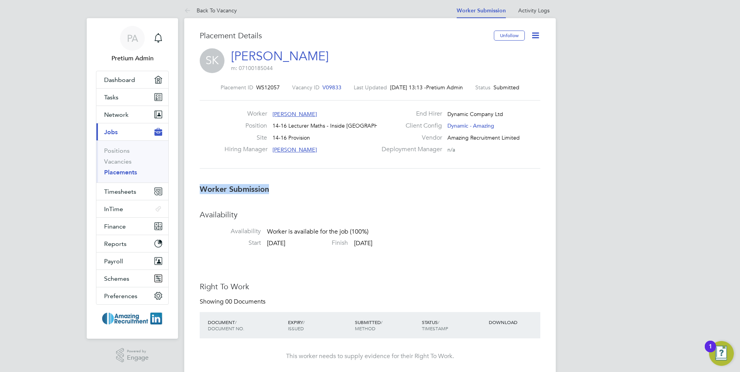
drag, startPoint x: 291, startPoint y: 188, endPoint x: 194, endPoint y: 190, distance: 96.8
drag, startPoint x: 194, startPoint y: 190, endPoint x: 316, endPoint y: 202, distance: 122.1
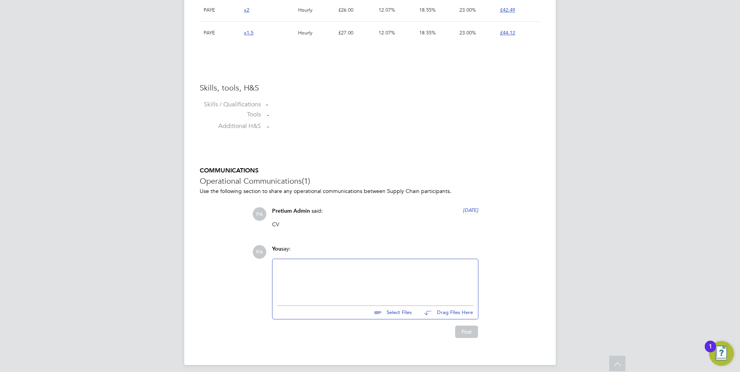
click at [330, 269] on div at bounding box center [375, 280] width 196 height 33
click at [383, 229] on div "COMMUNICATIONS Operational Communications (1) Use the following section to shar…" at bounding box center [370, 252] width 341 height 171
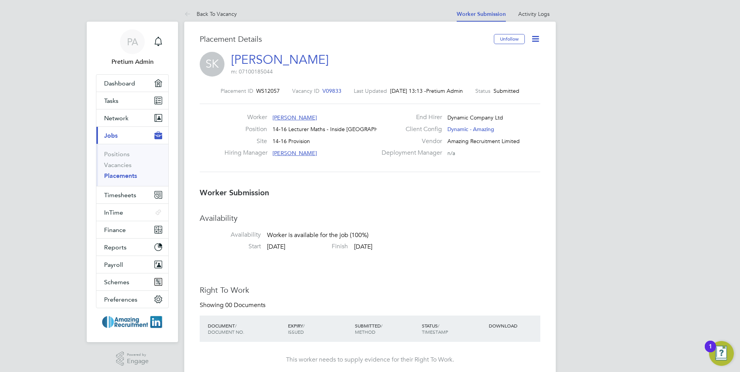
click at [325, 90] on span "V09833" at bounding box center [331, 90] width 19 height 7
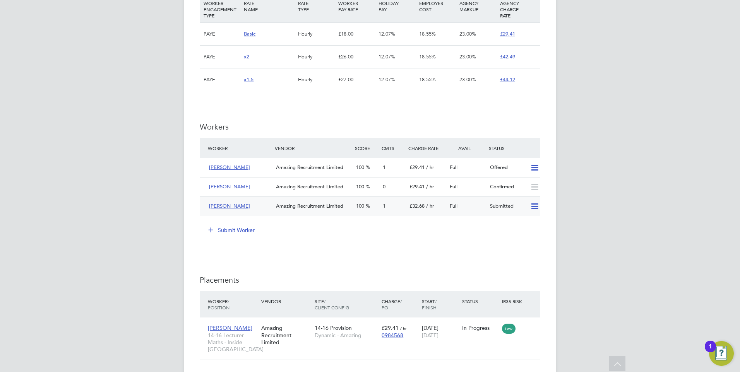
click at [253, 200] on div "[PERSON_NAME]" at bounding box center [239, 206] width 67 height 13
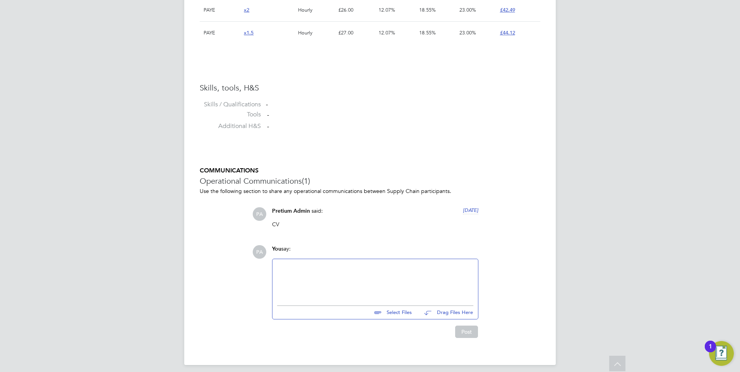
click at [333, 278] on div at bounding box center [375, 280] width 196 height 33
click at [330, 278] on div at bounding box center [375, 280] width 196 height 33
drag, startPoint x: 340, startPoint y: 237, endPoint x: 340, endPoint y: 255, distance: 17.4
click at [339, 237] on div "COMMUNICATIONS Operational Communications (1) Use the following section to shar…" at bounding box center [370, 252] width 341 height 171
click at [332, 278] on div at bounding box center [375, 280] width 196 height 33
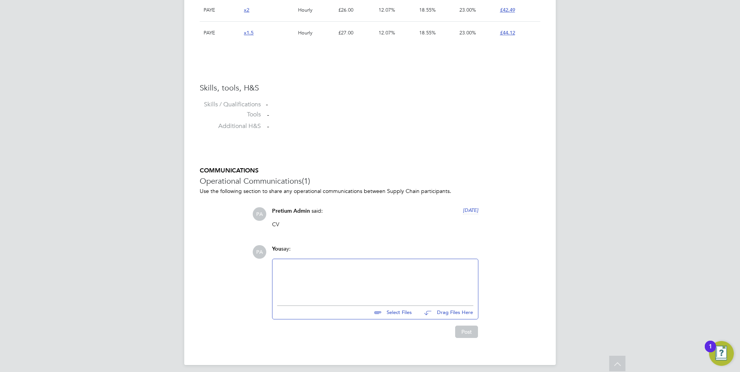
click at [349, 225] on div "CV" at bounding box center [375, 227] width 206 height 13
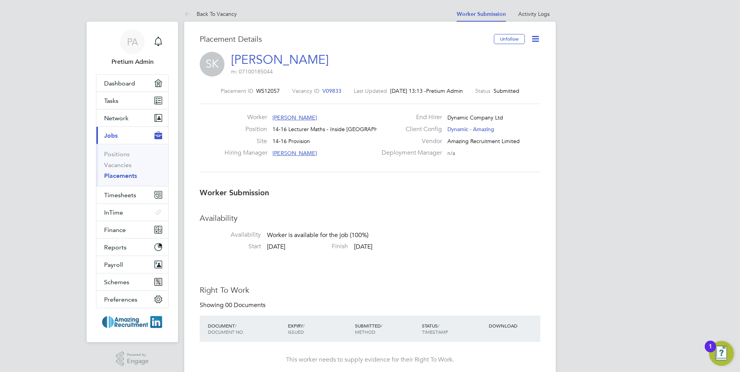
click at [322, 89] on span "V09833" at bounding box center [331, 90] width 19 height 7
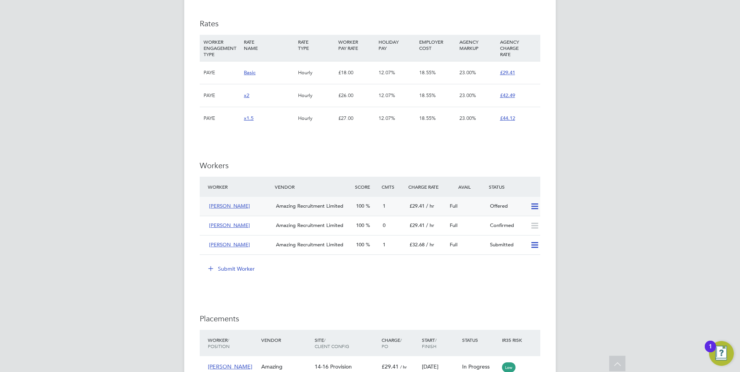
click at [534, 204] on icon at bounding box center [535, 207] width 10 height 6
click at [488, 243] on li "Worker Vendor Score Cmts Charge Rate Avail Status Jane A Amazing Recruitment Li…" at bounding box center [370, 220] width 341 height 86
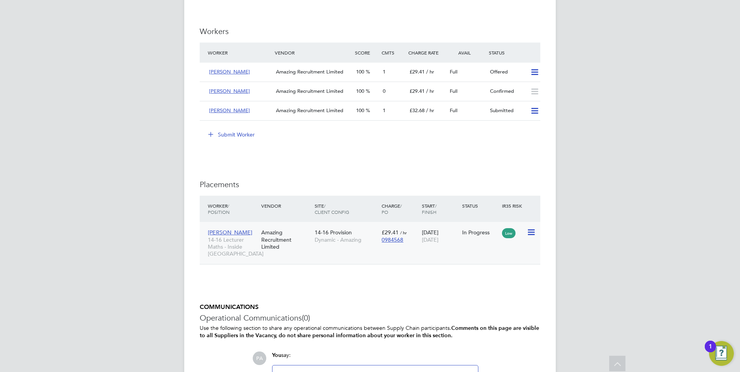
click at [307, 225] on div "Amazing Recruitment Limited" at bounding box center [285, 239] width 53 height 29
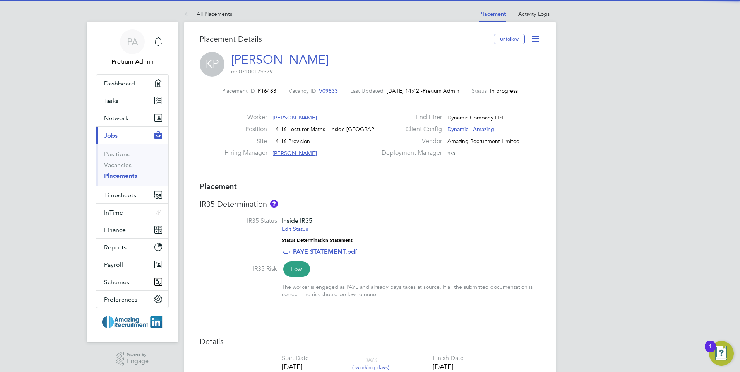
scroll to position [7, 123]
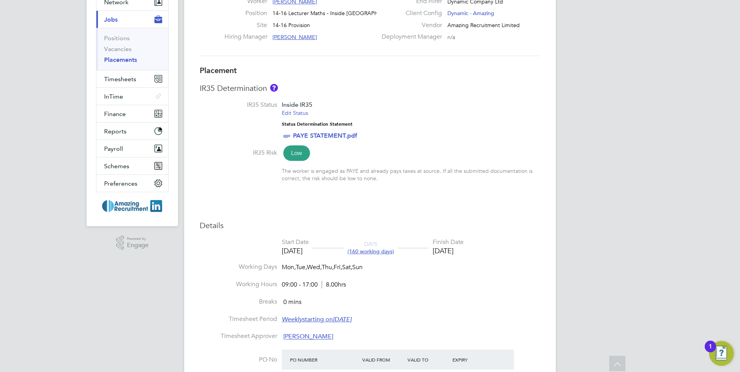
drag, startPoint x: 489, startPoint y: 252, endPoint x: 430, endPoint y: 255, distance: 58.9
click at [430, 255] on li "Start Date [DATE] DAYS (160 working days) Finish Date [DATE]" at bounding box center [370, 250] width 341 height 25
drag, startPoint x: 430, startPoint y: 255, endPoint x: 466, endPoint y: 261, distance: 36.4
click at [466, 261] on li "Start Date [DATE] DAYS (160 working days) Finish Date [DATE]" at bounding box center [370, 250] width 341 height 25
drag, startPoint x: 324, startPoint y: 253, endPoint x: 275, endPoint y: 250, distance: 48.9
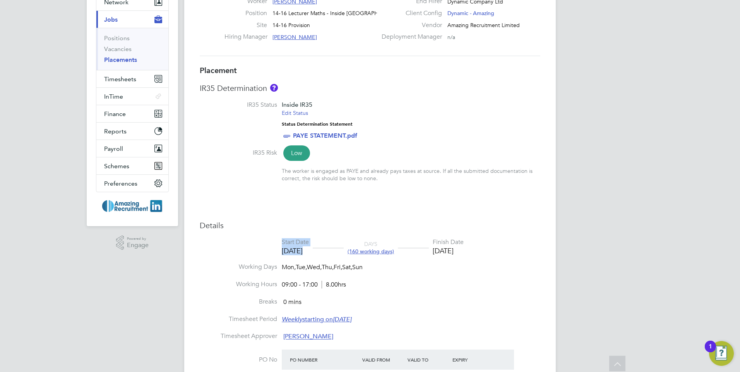
click at [275, 250] on li "Start Date [DATE] DAYS (160 working days) Finish Date [DATE]" at bounding box center [370, 250] width 341 height 25
drag, startPoint x: 275, startPoint y: 250, endPoint x: 260, endPoint y: 219, distance: 34.1
click at [260, 218] on div "Placement IR35 Determination IR35 Status Inside IR35 Edit Status Status Determi…" at bounding box center [370, 307] width 341 height 485
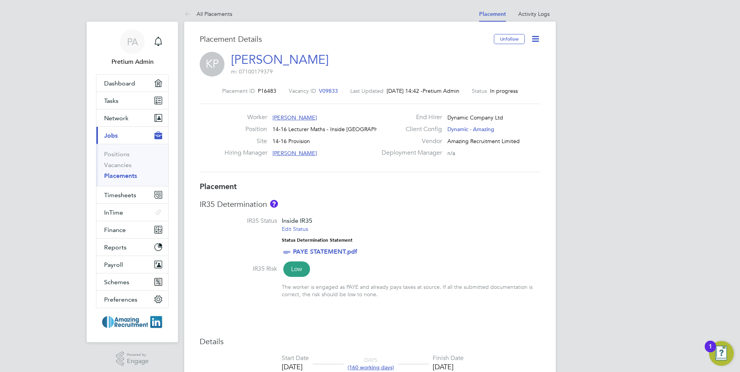
click at [329, 92] on span "V09833" at bounding box center [328, 90] width 19 height 7
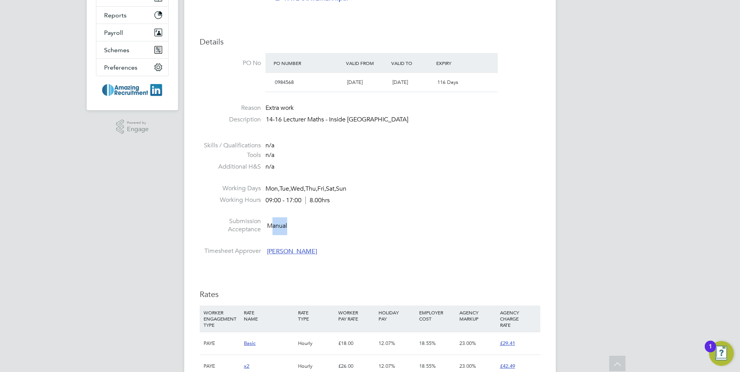
drag, startPoint x: 280, startPoint y: 202, endPoint x: 271, endPoint y: 202, distance: 9.7
click at [271, 218] on li "Submission Acceptance Manual" at bounding box center [370, 228] width 341 height 20
drag, startPoint x: 271, startPoint y: 202, endPoint x: 323, endPoint y: 210, distance: 52.8
click at [323, 218] on li "Submission Acceptance Manual" at bounding box center [370, 228] width 341 height 20
click at [304, 218] on li "Submission Acceptance Manual" at bounding box center [370, 228] width 341 height 20
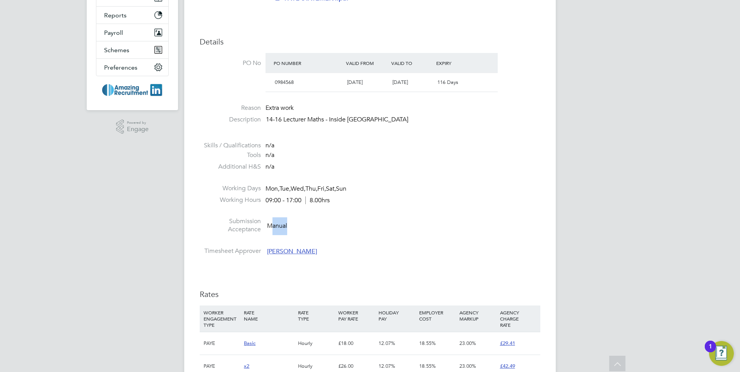
drag, startPoint x: 314, startPoint y: 220, endPoint x: 334, endPoint y: 243, distance: 30.4
click at [314, 220] on li "Submission Acceptance Manual" at bounding box center [370, 228] width 341 height 20
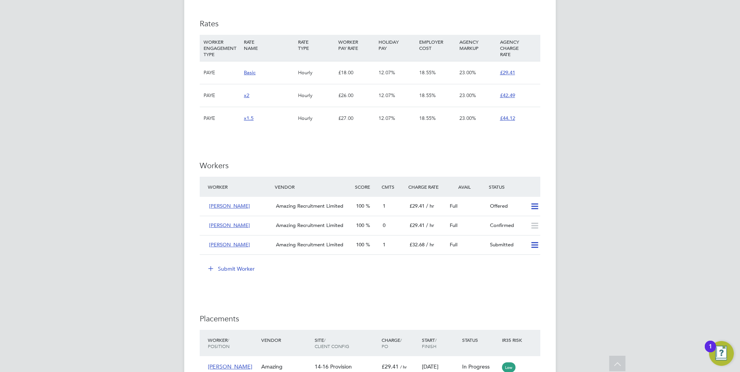
click at [356, 263] on li "Submit Worker" at bounding box center [370, 273] width 341 height 20
click at [533, 242] on icon at bounding box center [535, 245] width 10 height 6
click at [405, 293] on div "IR35 Determination IR35 Status Inside IR35 Edit Status Status Determination Sta…" at bounding box center [370, 124] width 341 height 897
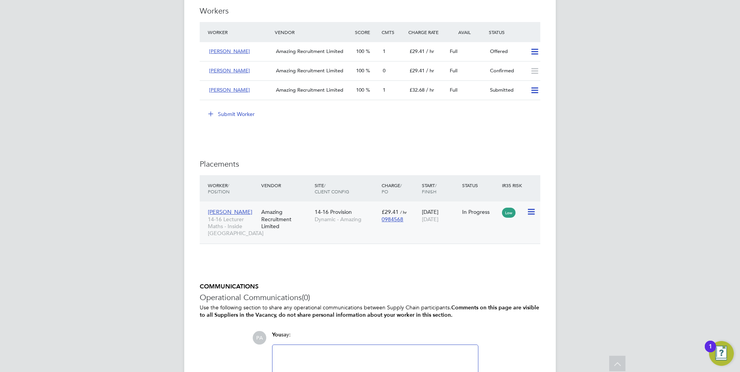
click at [303, 208] on div "Amazing Recruitment Limited" at bounding box center [285, 219] width 53 height 29
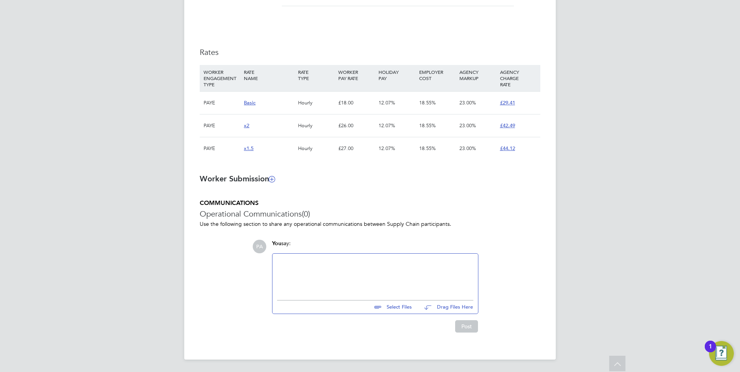
click at [323, 274] on div at bounding box center [375, 275] width 196 height 33
click at [388, 209] on h3 "Operational Communications (0)" at bounding box center [370, 214] width 341 height 10
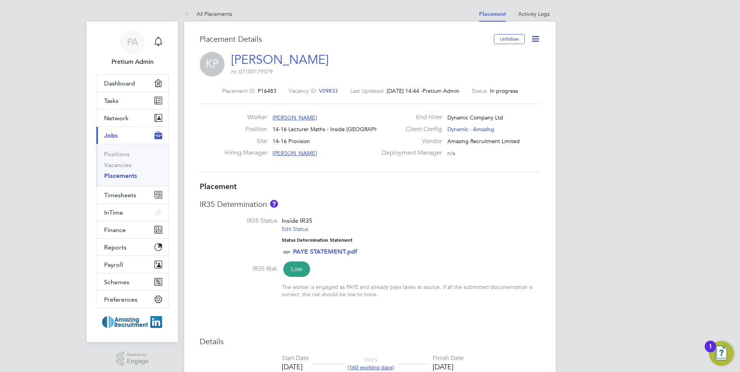
click at [320, 92] on span "V09833" at bounding box center [328, 90] width 19 height 7
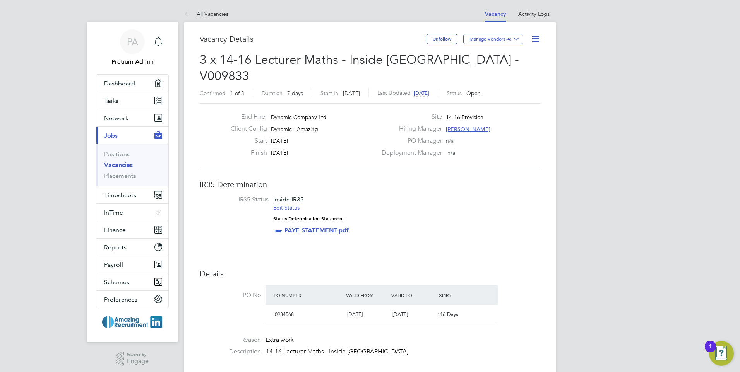
click at [124, 163] on link "Vacancies" at bounding box center [118, 164] width 29 height 7
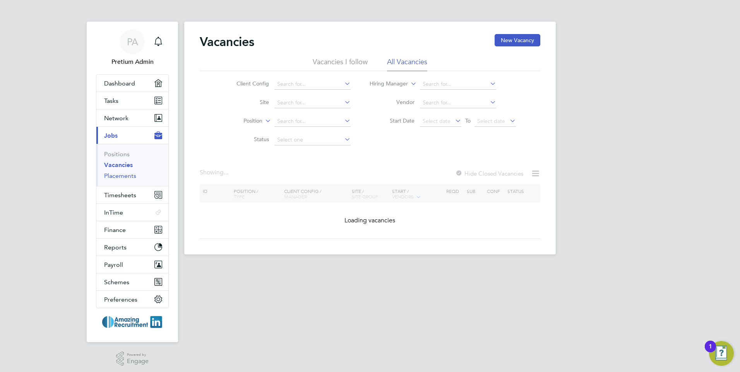
click at [117, 177] on link "Placements" at bounding box center [120, 175] width 32 height 7
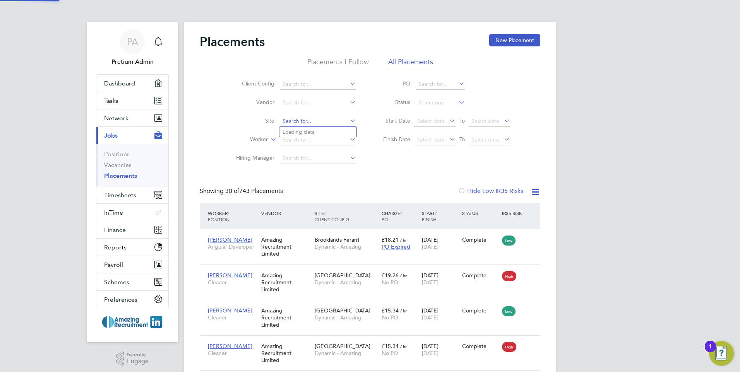
click at [297, 120] on input at bounding box center [318, 121] width 76 height 11
click at [396, 165] on div "Client Config Vendor Site Worker Hiring Manager PO Status Start Date Select dat…" at bounding box center [370, 119] width 341 height 97
click at [300, 143] on input at bounding box center [318, 140] width 76 height 11
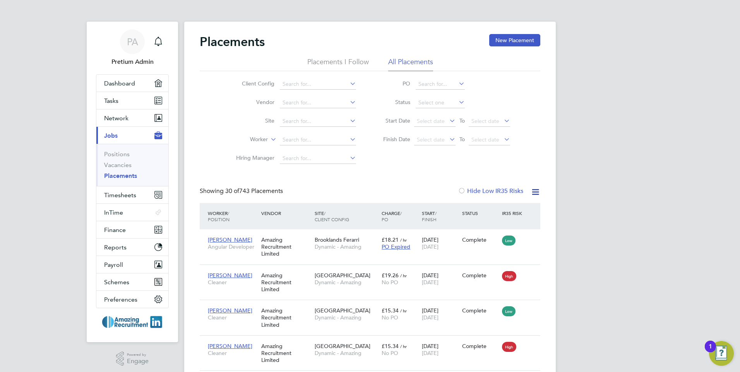
drag, startPoint x: 382, startPoint y: 169, endPoint x: 358, endPoint y: 157, distance: 27.5
click at [348, 158] on icon at bounding box center [348, 158] width 0 height 11
click at [377, 155] on div "Client Config Vendor Site Worker Hiring Manager PO Status Start Date Select dat…" at bounding box center [370, 119] width 341 height 97
click at [439, 105] on input at bounding box center [440, 103] width 49 height 11
click at [448, 135] on li "Pending" at bounding box center [440, 134] width 50 height 10
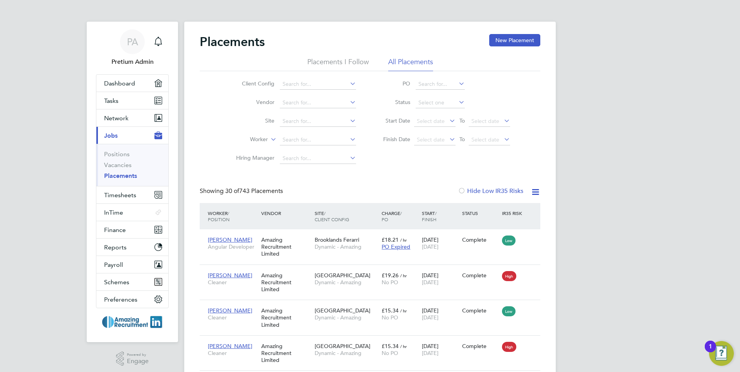
type input "Pending"
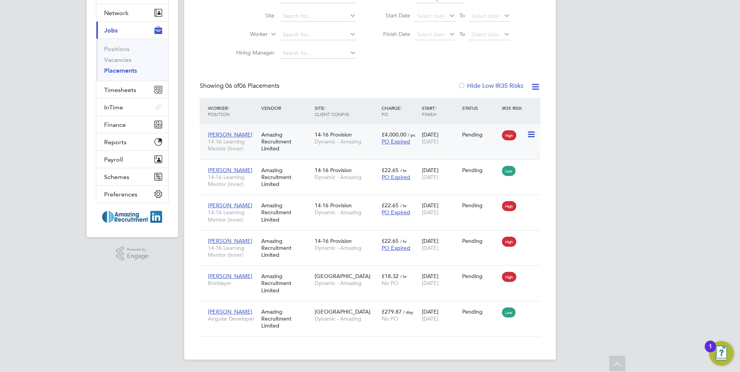
click at [531, 135] on icon at bounding box center [531, 134] width 8 height 9
click at [462, 183] on li "Start" at bounding box center [495, 182] width 80 height 11
type input "Timothy surname"
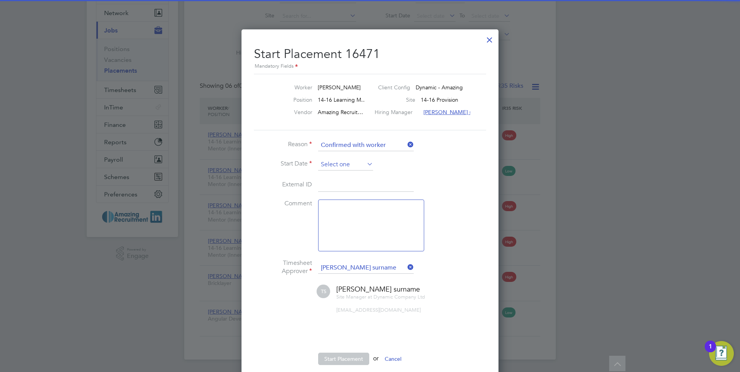
click at [356, 164] on input at bounding box center [345, 165] width 55 height 12
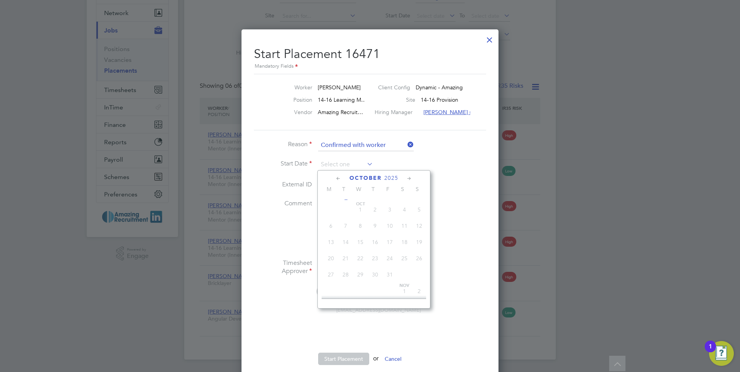
drag, startPoint x: 453, startPoint y: 170, endPoint x: 450, endPoint y: 175, distance: 6.3
click at [453, 172] on li "Start Date" at bounding box center [370, 168] width 232 height 19
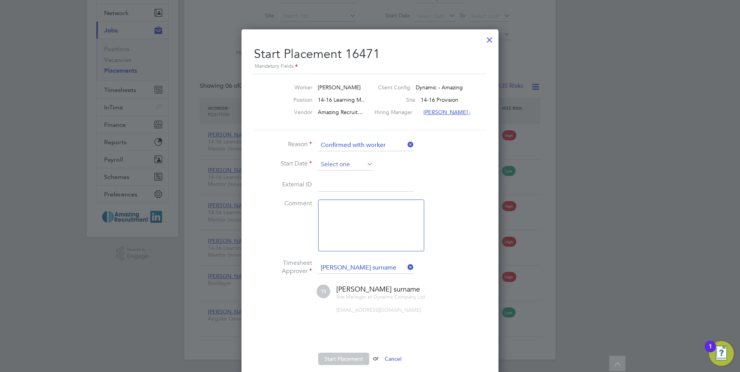
click at [355, 168] on input at bounding box center [345, 165] width 55 height 12
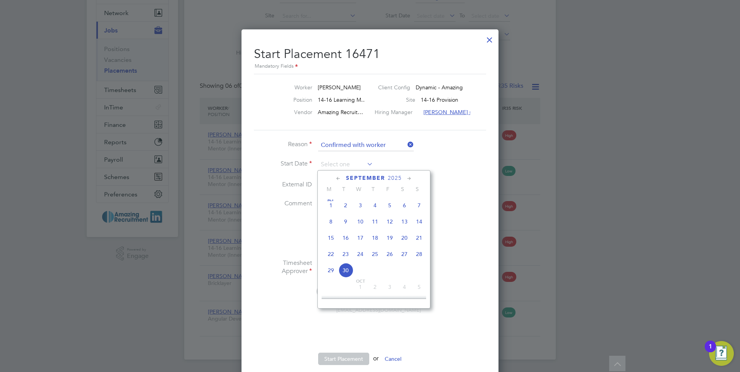
drag, startPoint x: 448, startPoint y: 169, endPoint x: 384, endPoint y: 278, distance: 126.2
click at [447, 176] on li "Start Date" at bounding box center [370, 168] width 232 height 19
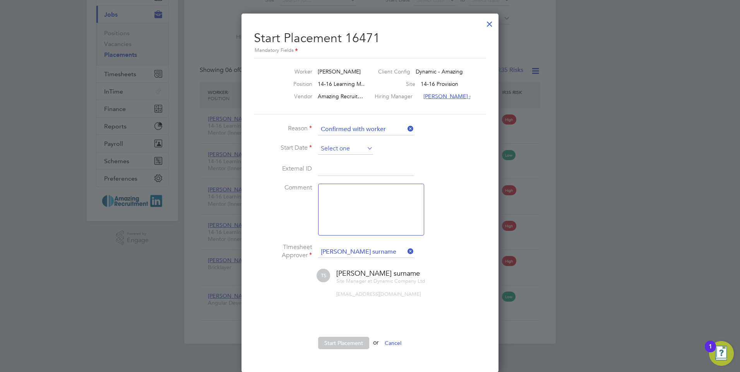
click at [350, 147] on input at bounding box center [345, 149] width 55 height 12
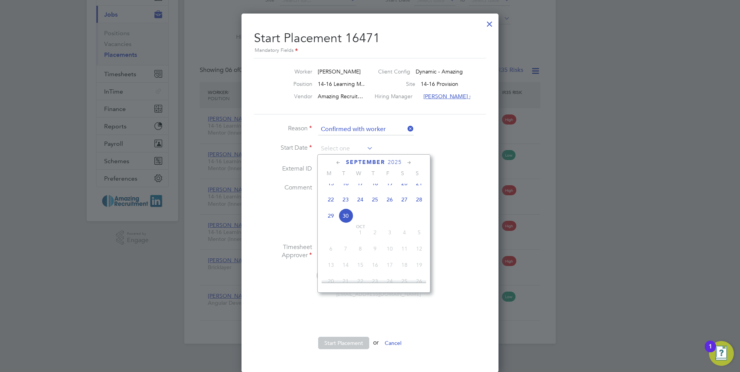
click at [461, 170] on li "External ID" at bounding box center [370, 174] width 232 height 22
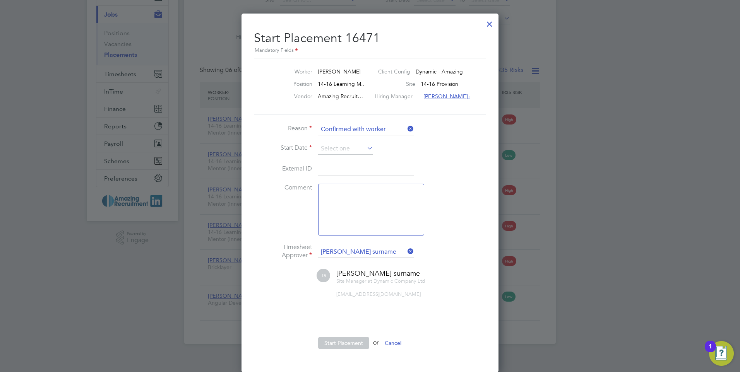
click at [391, 342] on button "Cancel" at bounding box center [393, 343] width 29 height 12
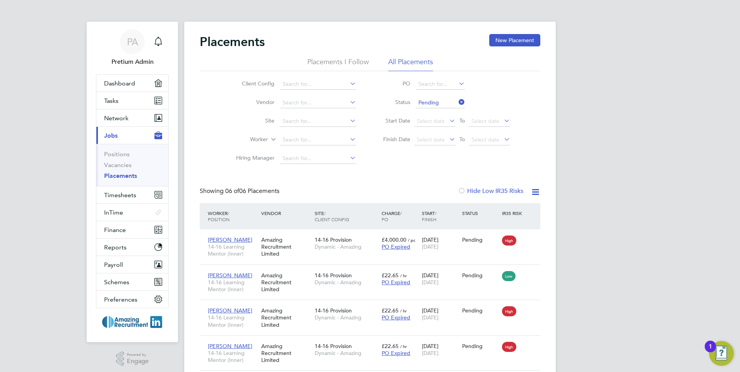
click at [457, 104] on icon at bounding box center [457, 102] width 0 height 11
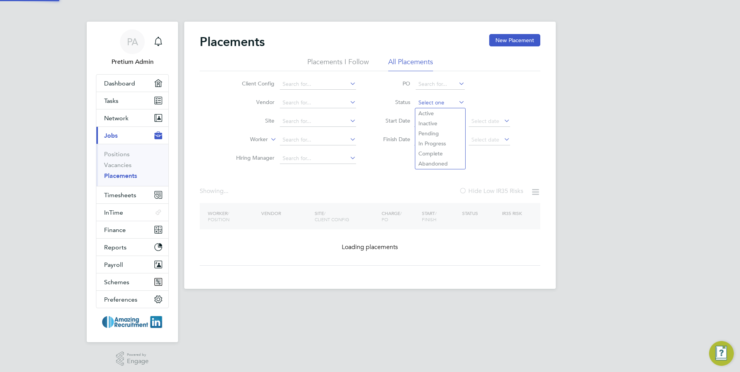
click at [440, 102] on input at bounding box center [440, 103] width 49 height 11
click at [434, 142] on li "In Progress" at bounding box center [440, 144] width 50 height 10
type input "In Progress"
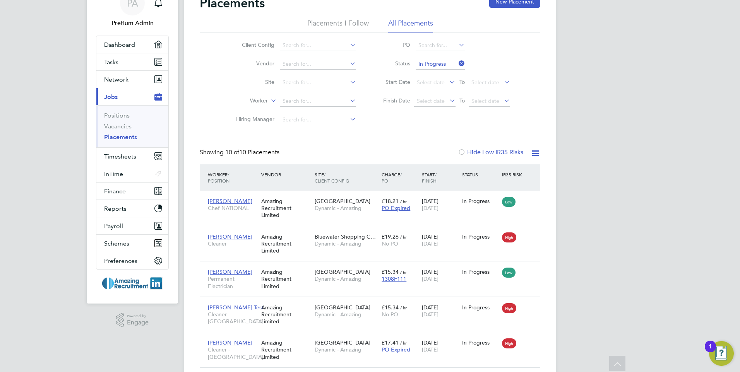
drag, startPoint x: 458, startPoint y: 62, endPoint x: 445, endPoint y: 66, distance: 13.7
click at [457, 62] on icon at bounding box center [457, 63] width 0 height 11
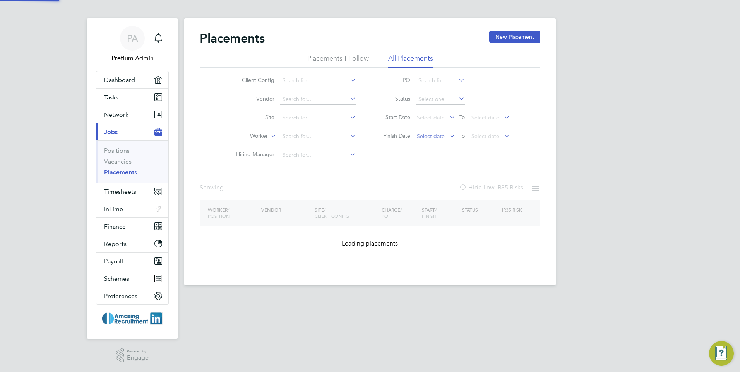
click at [443, 133] on span "Select date" at bounding box center [431, 136] width 28 height 7
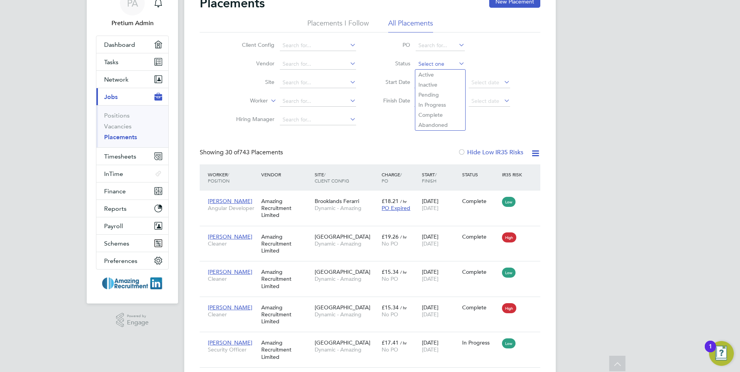
click at [436, 68] on input at bounding box center [440, 64] width 49 height 11
drag, startPoint x: 438, startPoint y: 114, endPoint x: 431, endPoint y: 130, distance: 18.0
click at [438, 113] on li "Complete" at bounding box center [440, 115] width 50 height 10
type input "Complete"
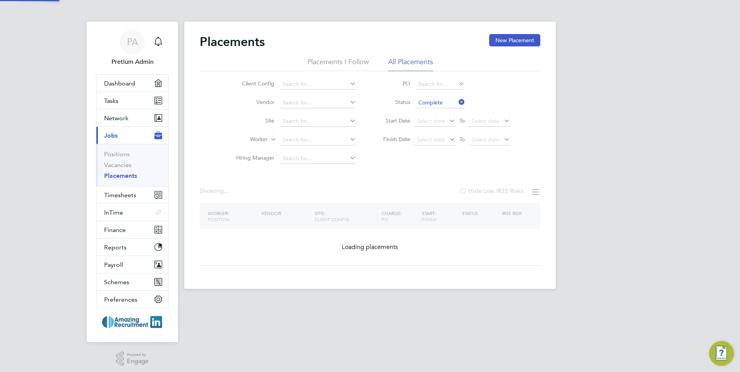
click at [391, 159] on div "Client Config Vendor Site Worker Hiring Manager PO Status Complete Start Date S…" at bounding box center [370, 119] width 341 height 97
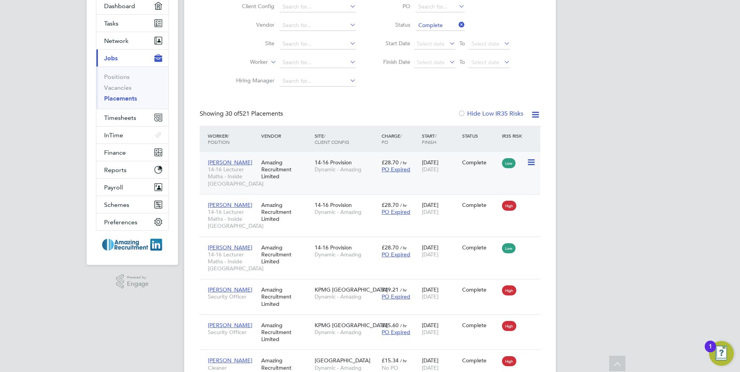
click at [434, 183] on div "Phil T 14-16 Lecturer Maths - Inside London Amazing Recruitment Limited 14-16 P…" at bounding box center [370, 173] width 341 height 42
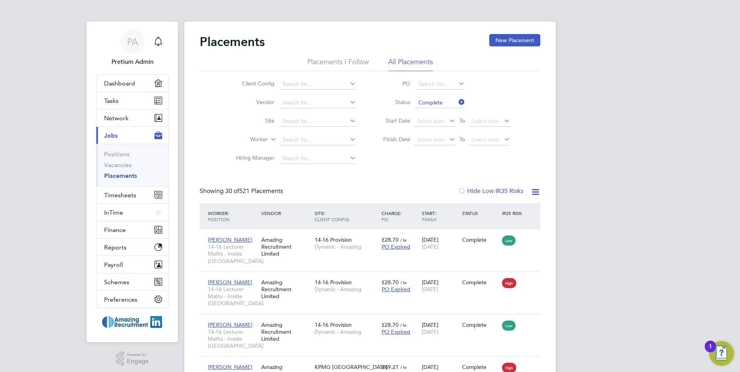
drag, startPoint x: 461, startPoint y: 101, endPoint x: 451, endPoint y: 106, distance: 10.7
click at [457, 101] on icon at bounding box center [457, 102] width 0 height 11
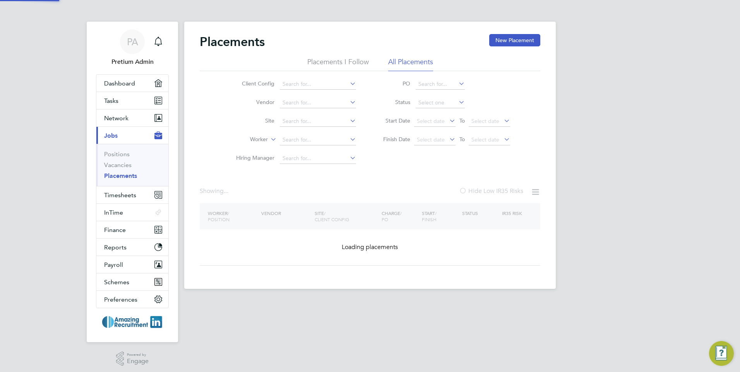
click at [444, 102] on input at bounding box center [440, 103] width 49 height 11
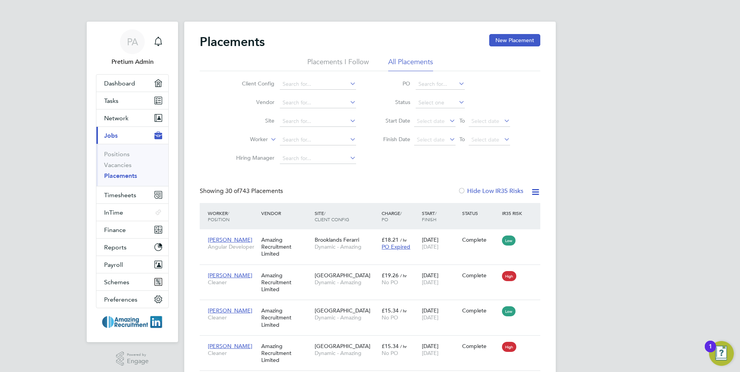
click at [437, 165] on li "Abandoned" at bounding box center [440, 164] width 50 height 10
type input "Abandoned"
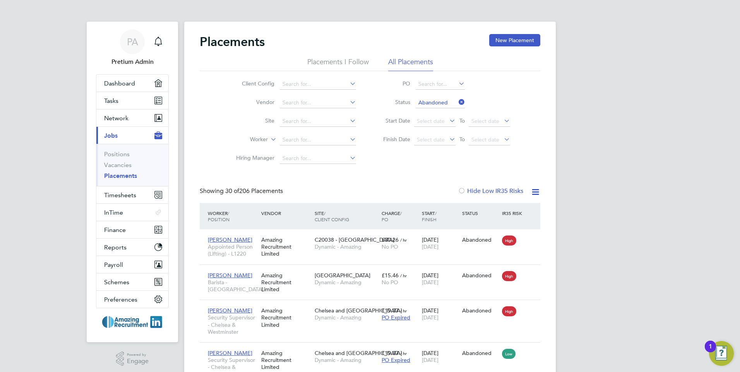
click at [457, 103] on icon at bounding box center [457, 102] width 0 height 11
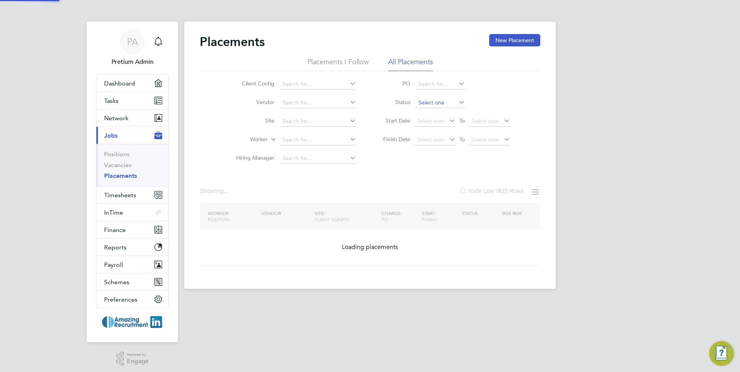
click at [447, 104] on input at bounding box center [440, 103] width 49 height 11
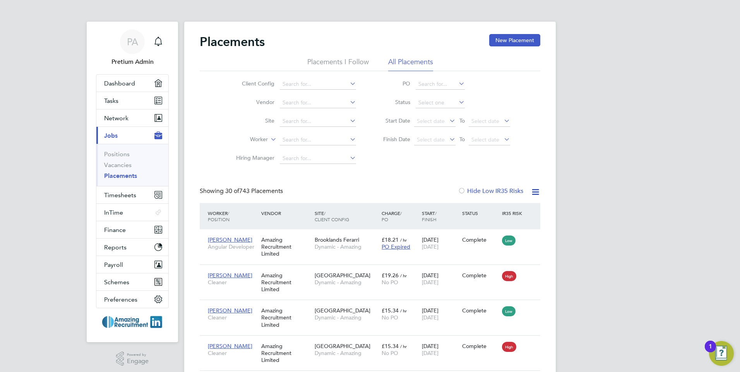
click at [442, 144] on li "In Progress" at bounding box center [440, 144] width 50 height 10
type input "In Progress"
click at [530, 239] on icon at bounding box center [531, 239] width 8 height 9
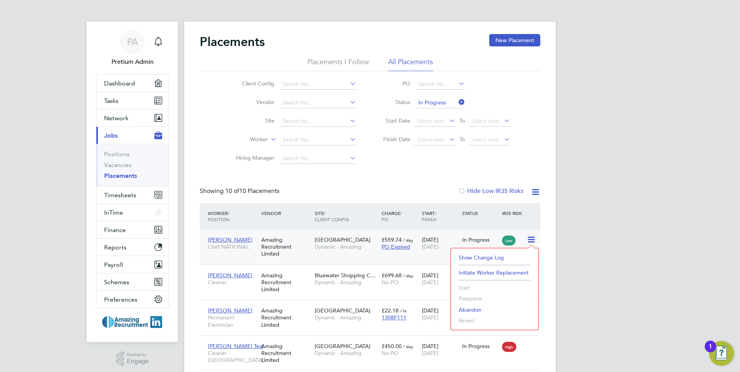
click at [424, 180] on div "Placements New Placement Placements I Follow All Placements Client Config Vendo…" at bounding box center [370, 312] width 341 height 557
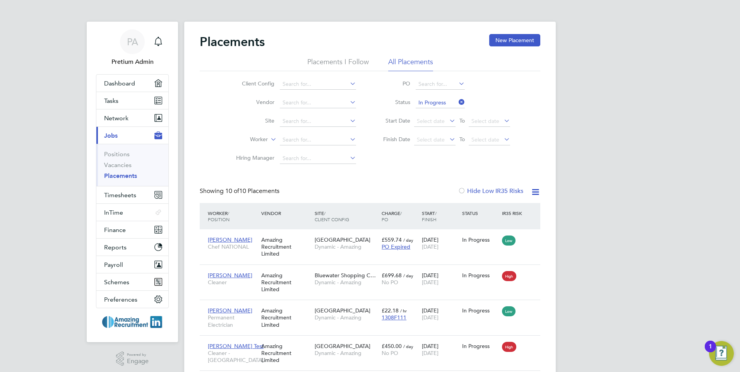
click at [457, 101] on icon at bounding box center [457, 102] width 0 height 11
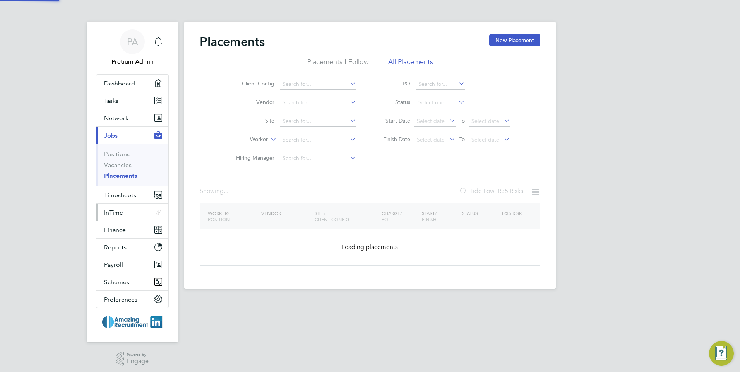
click at [398, 181] on div "Placements New Placement Placements I Follow All Placements Client Config Vendo…" at bounding box center [370, 150] width 341 height 232
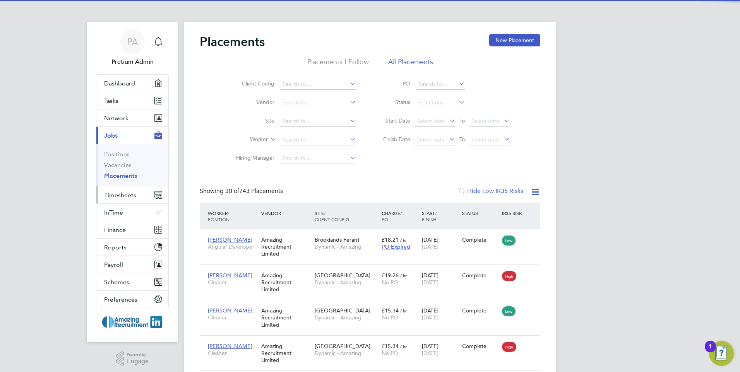
click at [129, 194] on span "Timesheets" at bounding box center [120, 195] width 32 height 7
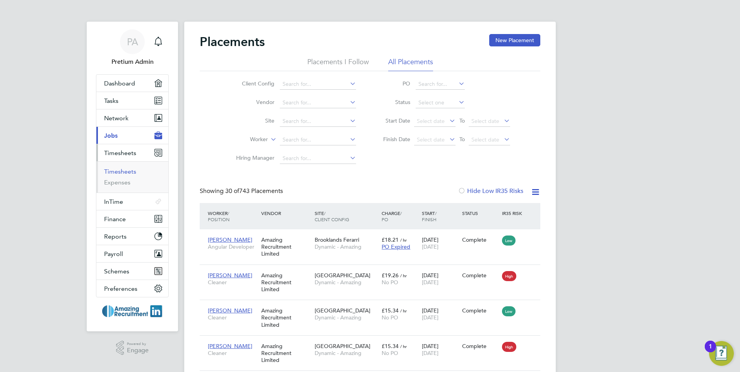
click at [120, 170] on link "Timesheets" at bounding box center [120, 171] width 32 height 7
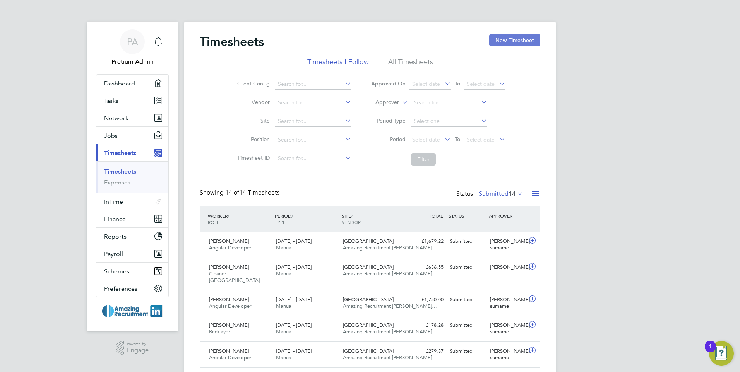
click at [520, 41] on button "New Timesheet" at bounding box center [514, 40] width 51 height 12
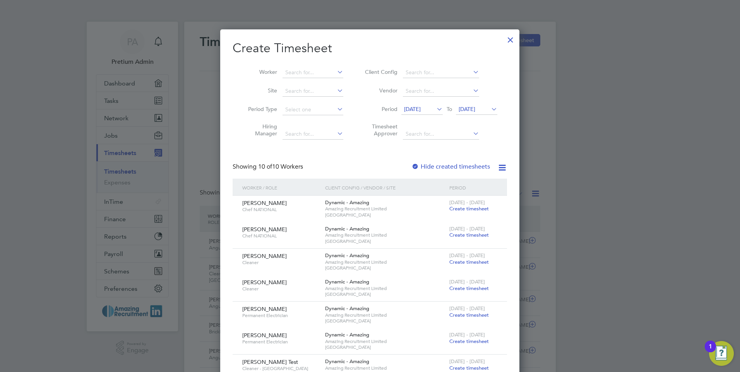
click at [421, 111] on span "16 Sep 2025" at bounding box center [412, 109] width 17 height 7
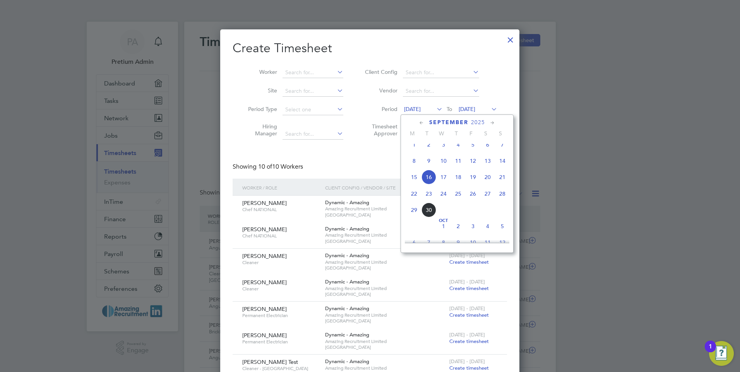
click at [413, 201] on span "22" at bounding box center [414, 194] width 15 height 15
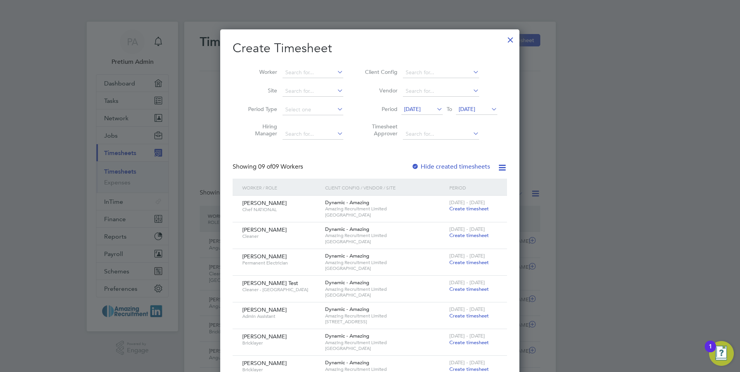
click at [475, 108] on span "23 Sep 2025" at bounding box center [467, 109] width 17 height 7
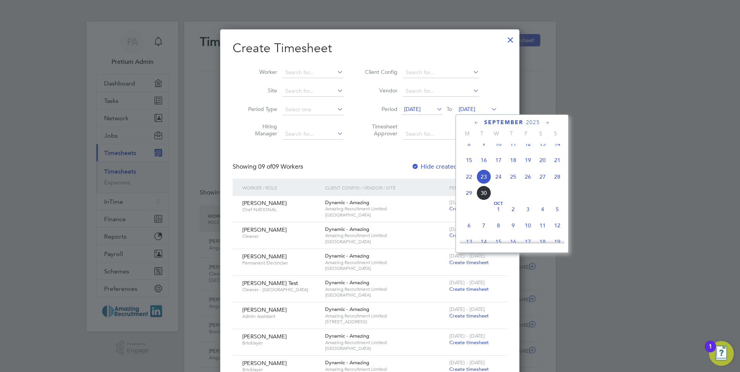
click at [560, 183] on span "28" at bounding box center [557, 177] width 15 height 15
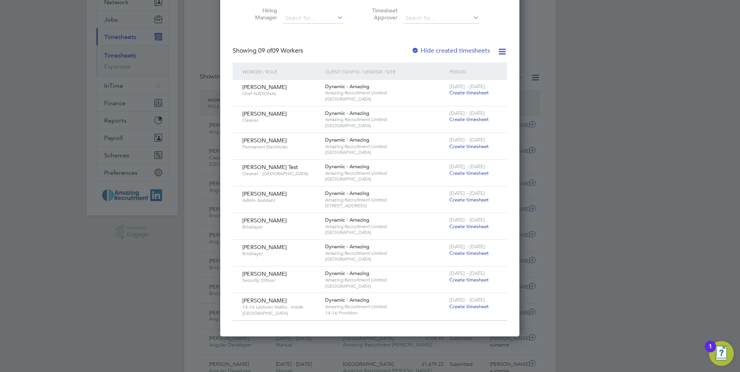
click at [467, 279] on span "Create timesheet" at bounding box center [468, 280] width 39 height 7
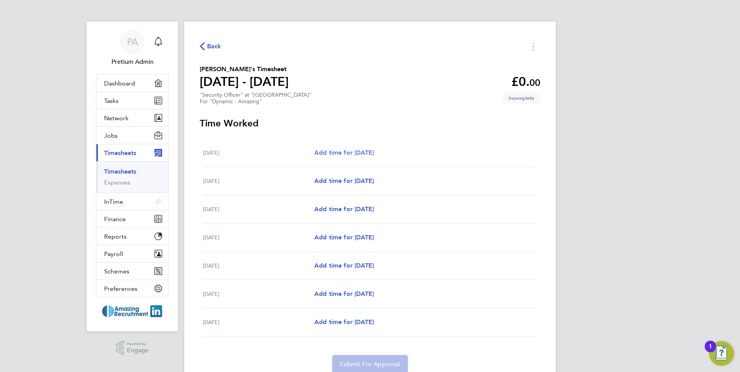
click at [335, 152] on span "Add time for Mon 22 Sep" at bounding box center [344, 152] width 60 height 7
select select "60"
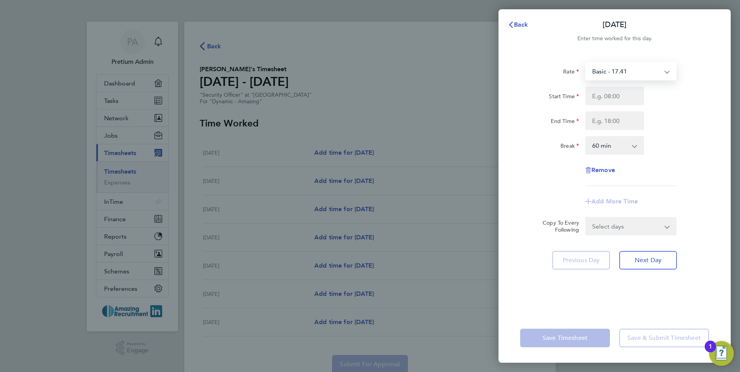
click at [634, 75] on select "Basic - 17.41" at bounding box center [626, 71] width 81 height 17
click at [637, 73] on select "Basic - 17.41" at bounding box center [626, 71] width 81 height 17
click at [617, 95] on input "Start Time" at bounding box center [614, 96] width 59 height 19
type input "08:00"
type input "18:00"
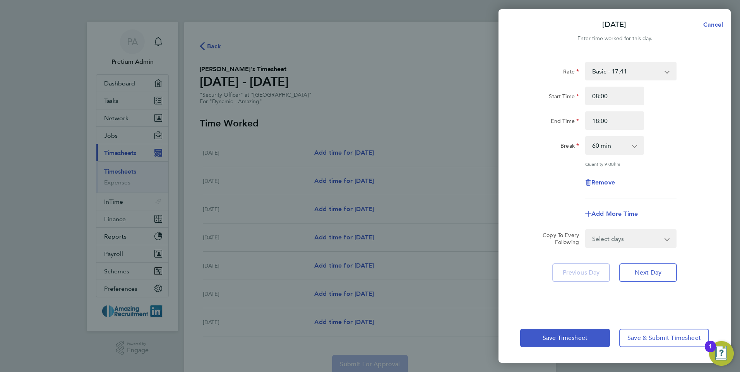
drag, startPoint x: 671, startPoint y: 144, endPoint x: 652, endPoint y: 186, distance: 45.6
click at [672, 144] on div "Break 0 min 15 min 30 min 45 min 60 min 75 min 90 min" at bounding box center [614, 145] width 195 height 19
click at [644, 236] on select "Select days Day Weekday (Mon-Fri) Weekend (Sat-Sun) Tuesday Wednesday Thursday …" at bounding box center [626, 238] width 81 height 17
select select "WEEKDAY"
click at [586, 230] on select "Select days Day Weekday (Mon-Fri) Weekend (Sat-Sun) Tuesday Wednesday Thursday …" at bounding box center [626, 238] width 81 height 17
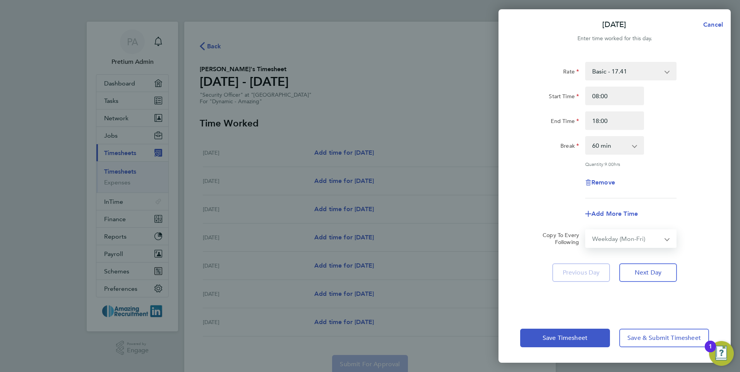
select select "2025-09-28"
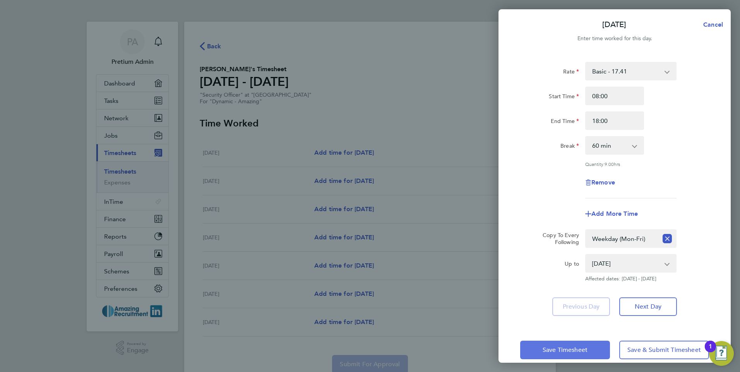
click at [576, 350] on span "Save Timesheet" at bounding box center [565, 350] width 45 height 8
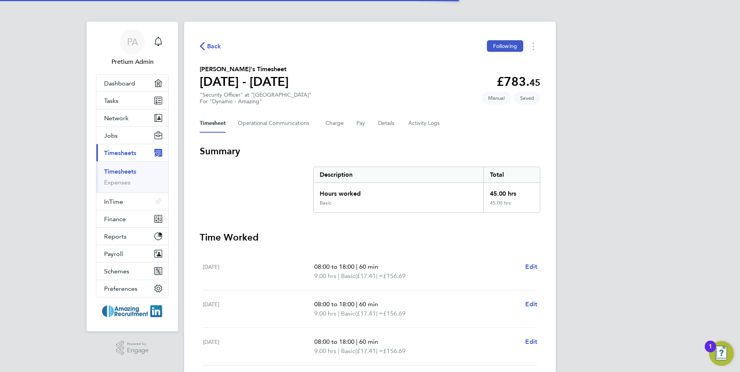
click at [435, 99] on section "Harry C's Timesheet 22 - 28 Sept 2025 £783. 45 "Security Officer" at "Aldgate E…" at bounding box center [370, 85] width 341 height 40
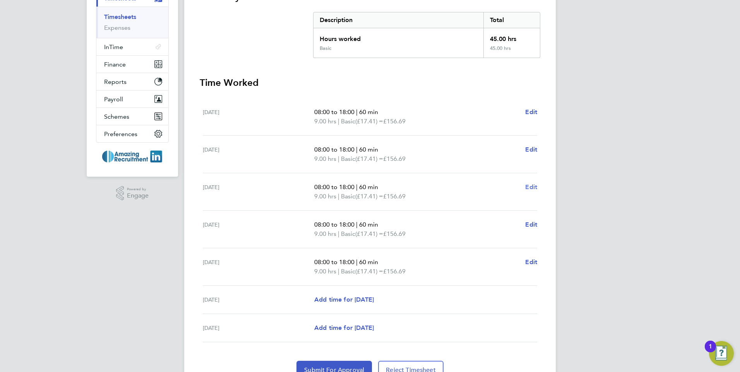
click at [532, 186] on span "Edit" at bounding box center [531, 186] width 12 height 7
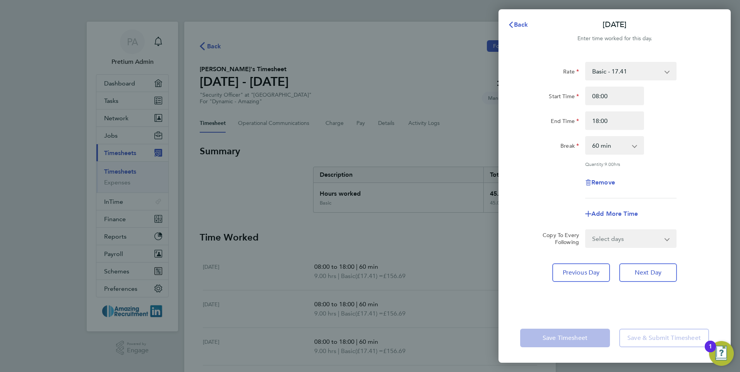
click at [629, 147] on select "0 min 15 min 30 min 45 min 60 min 75 min 90 min" at bounding box center [610, 145] width 48 height 17
select select "30"
click at [586, 137] on select "0 min 15 min 30 min 45 min 60 min 75 min 90 min" at bounding box center [610, 145] width 48 height 17
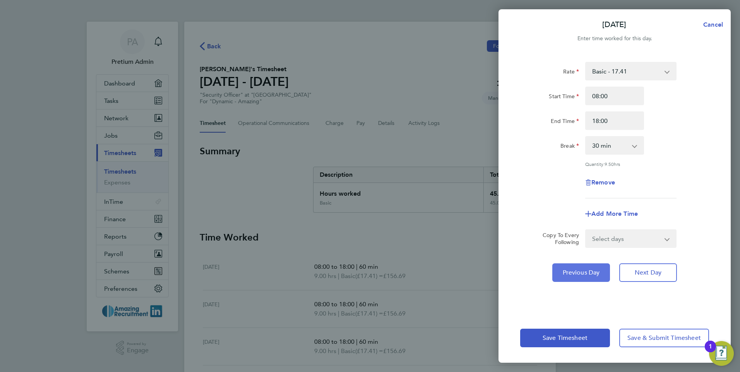
drag, startPoint x: 676, startPoint y: 189, endPoint x: 567, endPoint y: 276, distance: 139.3
click at [676, 188] on div "Remove" at bounding box center [614, 182] width 195 height 19
click at [558, 338] on span "Save Timesheet" at bounding box center [565, 338] width 45 height 8
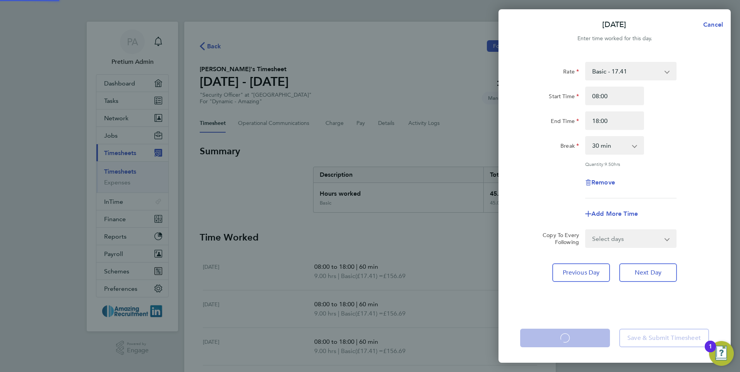
click at [493, 105] on div "Wed 24 Sep Cancel Enter time worked for this day. Rate Basic - 17.41 Start Time…" at bounding box center [370, 186] width 740 height 372
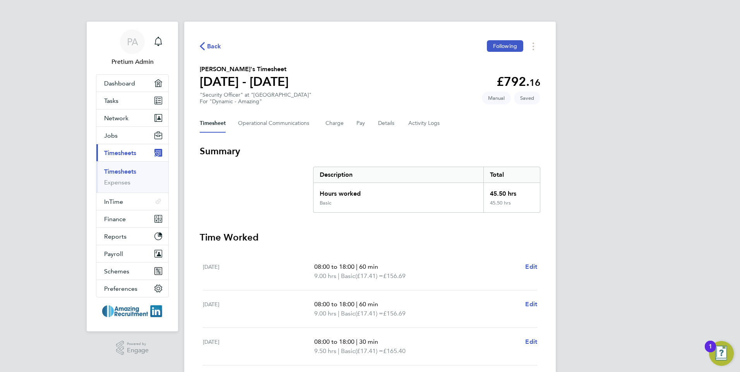
drag, startPoint x: 538, startPoint y: 101, endPoint x: 516, endPoint y: 101, distance: 21.7
click at [516, 101] on span "Saved" at bounding box center [527, 98] width 26 height 13
drag, startPoint x: 516, startPoint y: 101, endPoint x: 533, endPoint y: 110, distance: 19.4
click at [533, 110] on div "Back Following Harry C's Timesheet 22 - 28 Sept 2025 £792. 16 "Security Officer…" at bounding box center [370, 288] width 372 height 532
drag, startPoint x: 533, startPoint y: 101, endPoint x: 511, endPoint y: 103, distance: 21.3
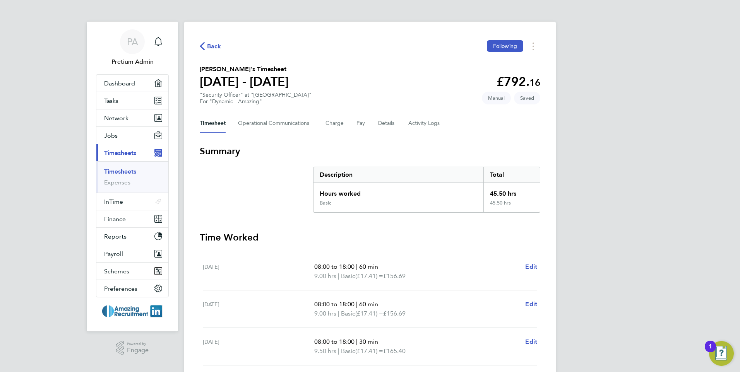
click at [511, 103] on div "Back Following Harry C's Timesheet 22 - 28 Sept 2025 £792. 16 "Security Officer…" at bounding box center [370, 288] width 372 height 532
click at [532, 99] on span "Saved" at bounding box center [527, 98] width 26 height 13
drag, startPoint x: 529, startPoint y: 98, endPoint x: 534, endPoint y: 98, distance: 4.7
click at [534, 98] on span "Saved" at bounding box center [527, 98] width 26 height 13
drag, startPoint x: 534, startPoint y: 98, endPoint x: 461, endPoint y: 108, distance: 73.0
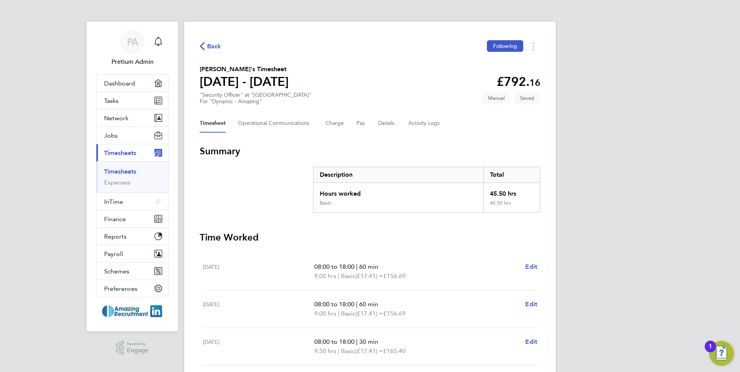
click at [456, 98] on section "Harry C's Timesheet 22 - 28 Sept 2025 £792. 16 "Security Officer" at "Aldgate E…" at bounding box center [370, 85] width 341 height 40
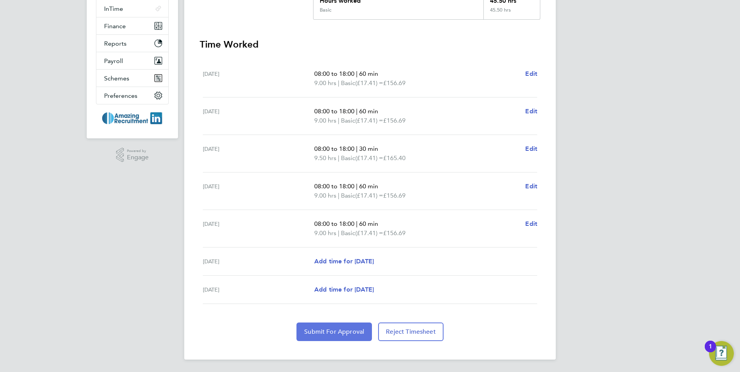
click at [332, 330] on span "Submit For Approval" at bounding box center [334, 332] width 60 height 8
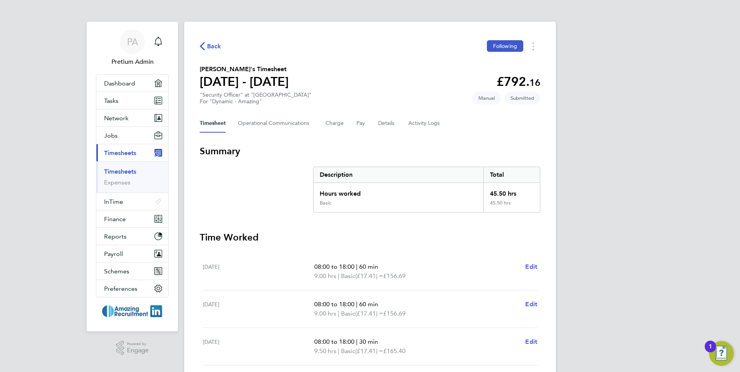
drag, startPoint x: 544, startPoint y: 99, endPoint x: 506, endPoint y: 94, distance: 39.0
click at [506, 94] on div "Back Following Harry C's Timesheet 22 - 28 Sept 2025 £792. 16 "Security Officer…" at bounding box center [370, 288] width 372 height 532
click at [425, 94] on section "Harry C's Timesheet 22 - 28 Sept 2025 £792. 16 "Security Officer" at "Aldgate E…" at bounding box center [370, 85] width 341 height 40
drag, startPoint x: 533, startPoint y: 96, endPoint x: 507, endPoint y: 97, distance: 26.3
click at [507, 97] on div "Back Following Harry C's Timesheet 22 - 28 Sept 2025 £792. 16 "Security Officer…" at bounding box center [370, 288] width 372 height 532
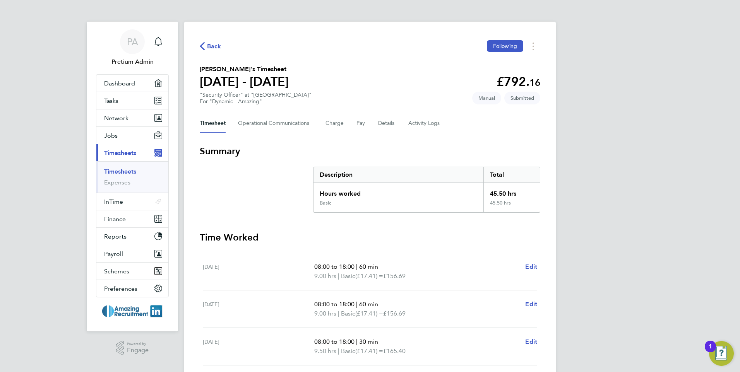
drag, startPoint x: 507, startPoint y: 97, endPoint x: 415, endPoint y: 89, distance: 92.9
click at [415, 89] on section "Harry C's Timesheet 22 - 28 Sept 2025 £792. 16 "Security Officer" at "Aldgate E…" at bounding box center [370, 85] width 341 height 40
click at [271, 126] on Communications-tab "Operational Communications" at bounding box center [275, 123] width 75 height 19
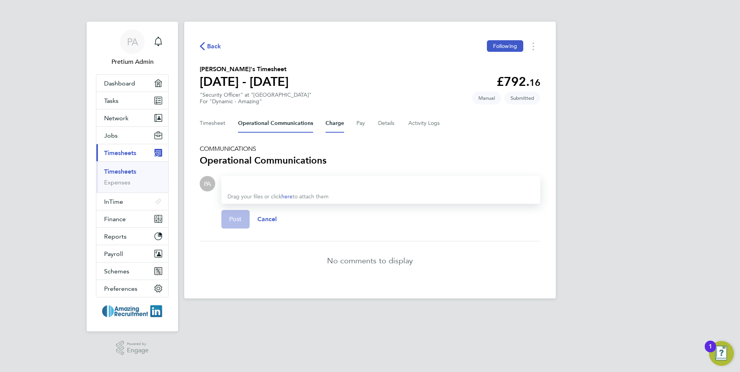
click at [339, 125] on button "Charge" at bounding box center [335, 123] width 19 height 19
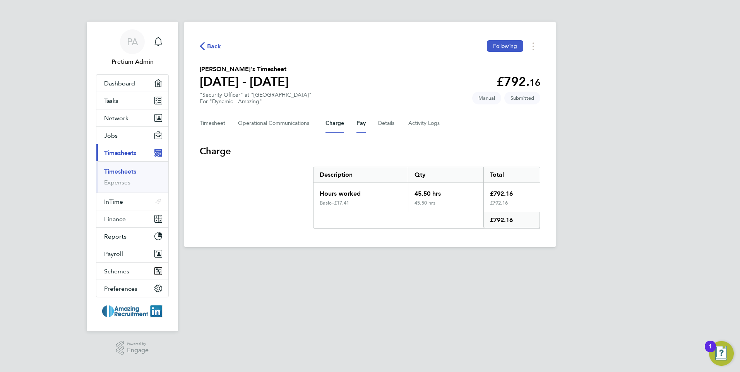
click at [361, 123] on button "Pay" at bounding box center [361, 123] width 9 height 19
click at [384, 124] on button "Details" at bounding box center [387, 123] width 18 height 19
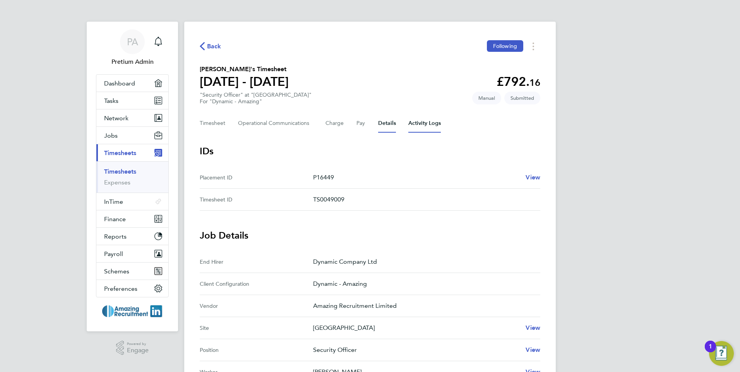
click at [414, 126] on Logs-tab "Activity Logs" at bounding box center [424, 123] width 33 height 19
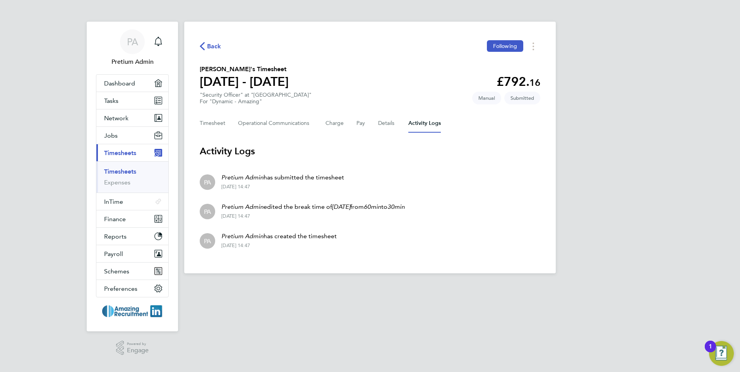
drag, startPoint x: 382, startPoint y: 244, endPoint x: 209, endPoint y: 172, distance: 188.1
click at [209, 172] on ul "PA Pretium Admin has submitted the timesheet 30 Sep 2025 - 14:47 PA Pretium Adm…" at bounding box center [370, 211] width 341 height 88
click at [299, 256] on div "Back Following Harry C's Timesheet 22 - 28 Sept 2025 £792. 16 "Security Officer…" at bounding box center [370, 148] width 372 height 252
click at [361, 246] on li "PA Pretium Admin has created the timesheet 30 Sep 2025 - 14:47" at bounding box center [370, 240] width 341 height 29
drag, startPoint x: 366, startPoint y: 238, endPoint x: 221, endPoint y: 173, distance: 158.5
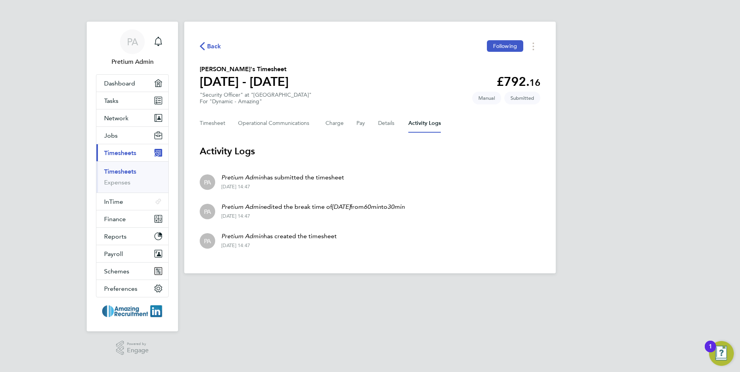
click at [221, 173] on ul "PA Pretium Admin has submitted the timesheet 30 Sep 2025 - 14:47 PA Pretium Adm…" at bounding box center [370, 211] width 341 height 88
click at [287, 260] on div "Back Following Harry C's Timesheet 22 - 28 Sept 2025 £792. 16 "Security Officer…" at bounding box center [370, 148] width 372 height 252
drag, startPoint x: 280, startPoint y: 219, endPoint x: 230, endPoint y: 221, distance: 49.6
click at [230, 221] on li "PA Pretium Admin edited the break time of 24 Sep from 60min to 30min 30 Sep 202…" at bounding box center [370, 210] width 341 height 29
drag, startPoint x: 230, startPoint y: 221, endPoint x: 309, endPoint y: 213, distance: 78.5
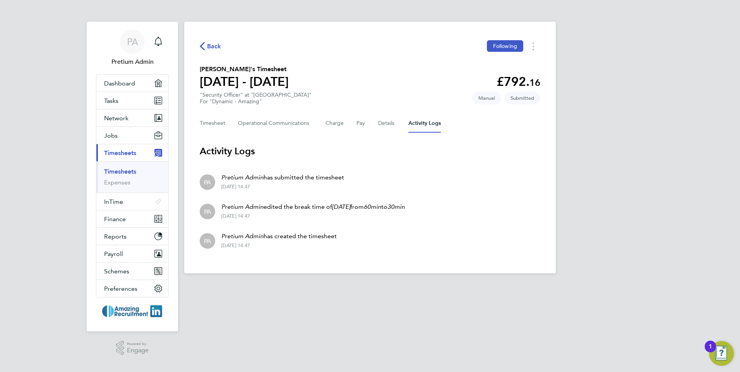
click at [288, 267] on div "Back Following Harry C's Timesheet 22 - 28 Sept 2025 £792. 16 "Security Officer…" at bounding box center [370, 148] width 372 height 252
click at [219, 125] on button "Timesheet" at bounding box center [213, 123] width 26 height 19
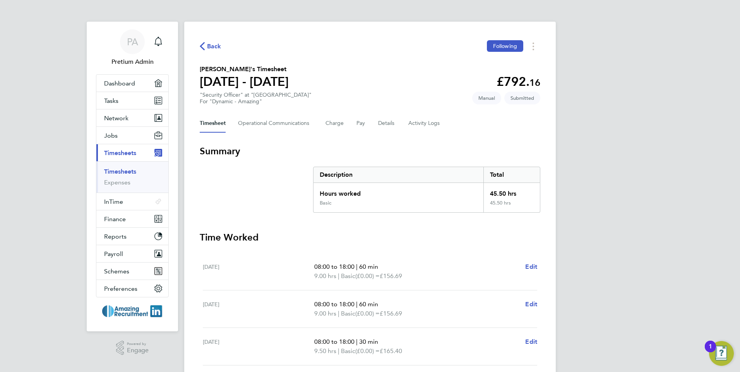
click at [206, 48] on span "Back" at bounding box center [211, 45] width 22 height 7
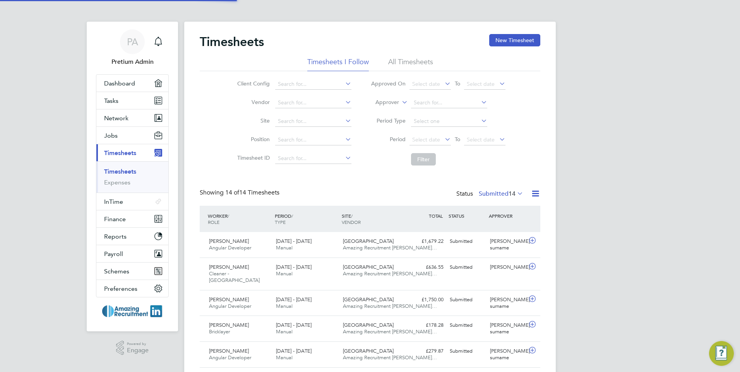
scroll to position [20, 67]
click at [386, 163] on li "Filter" at bounding box center [438, 159] width 154 height 20
click at [492, 193] on label "Submitted 14" at bounding box center [501, 194] width 45 height 8
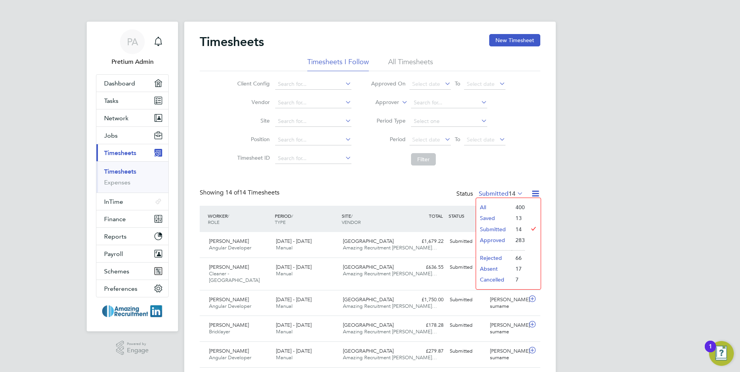
click at [498, 239] on li "Approved" at bounding box center [494, 240] width 36 height 11
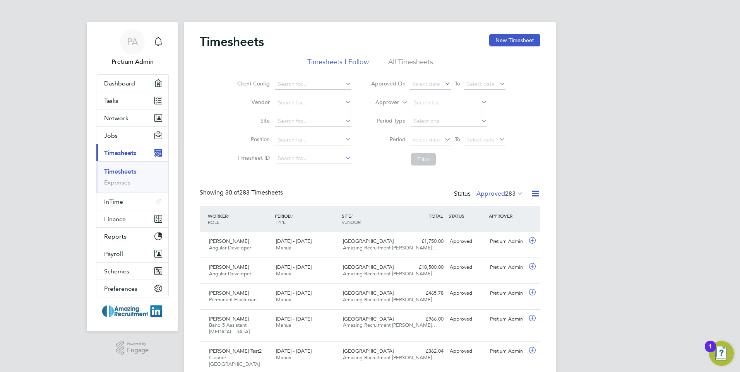
click at [405, 191] on div "Showing 30 of 283 Timesheets Status Approved 283" at bounding box center [370, 197] width 341 height 17
click at [418, 247] on div "£1,750.00 Approved" at bounding box center [426, 241] width 40 height 13
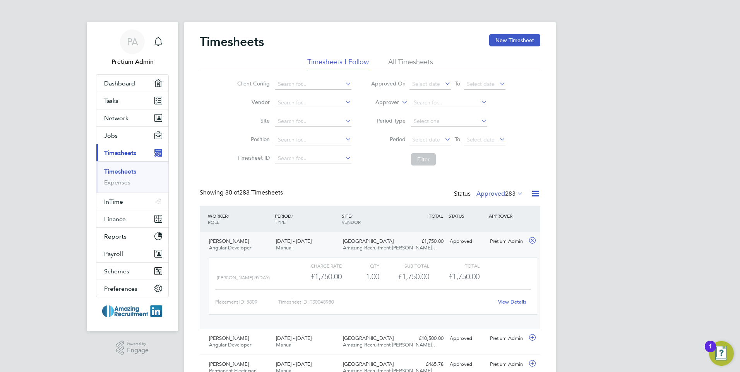
click at [502, 195] on label "Approved 283" at bounding box center [500, 194] width 47 height 8
click at [498, 215] on li "Saved" at bounding box center [493, 218] width 36 height 11
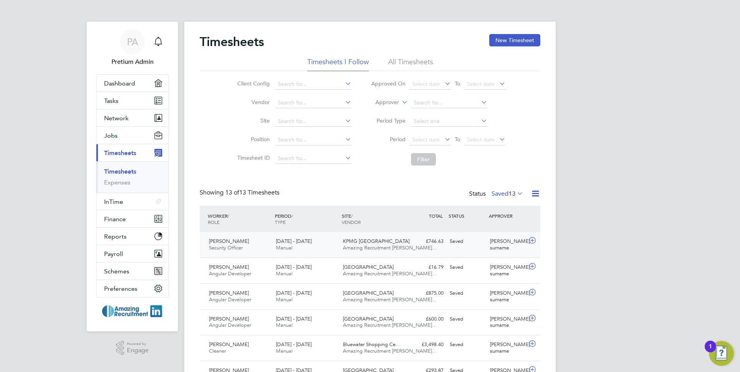
click at [474, 250] on div "Grace T Security Officer 10 - 16 Feb 2025 10 - 16 Feb 2025 Manual KPMG Glasgow …" at bounding box center [370, 245] width 341 height 26
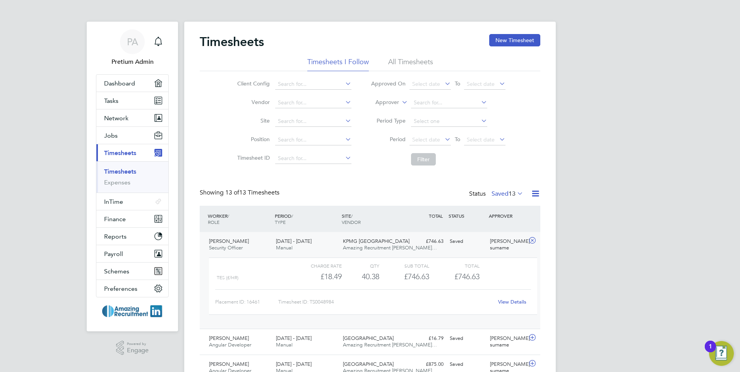
click at [501, 194] on label "Saved 13" at bounding box center [508, 194] width 32 height 8
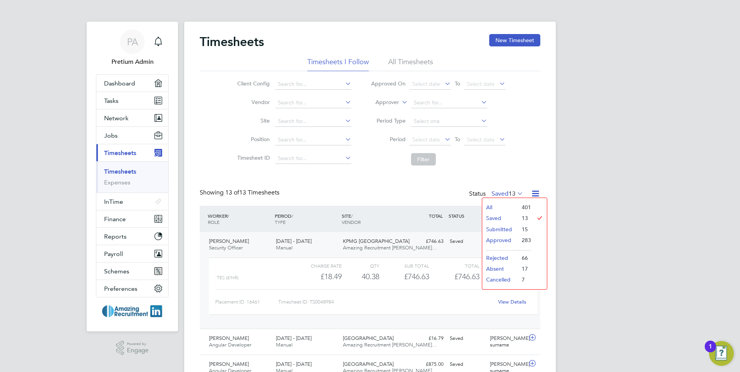
click at [502, 230] on li "Submitted" at bounding box center [500, 229] width 36 height 11
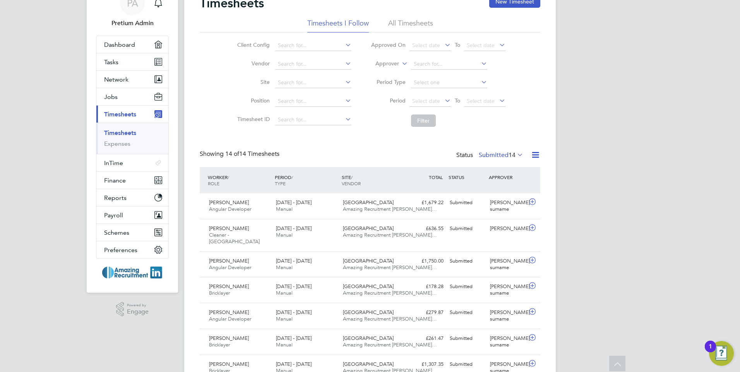
click at [501, 156] on label "Submitted 14" at bounding box center [501, 155] width 45 height 8
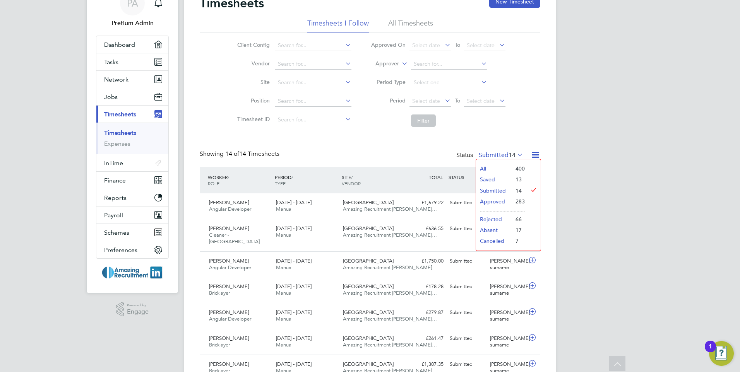
click at [495, 200] on li "Approved" at bounding box center [494, 201] width 36 height 11
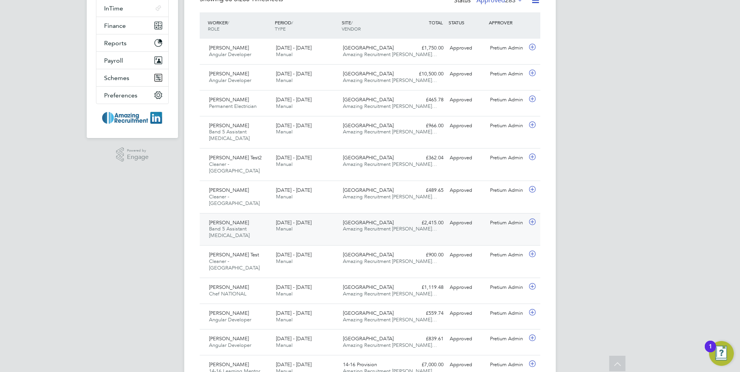
click at [480, 226] on div "Greg D Band 5 Assistant Psychologist 21 - 27 Sep 2024 21 - 27 Sep 2024 Manual A…" at bounding box center [370, 229] width 341 height 33
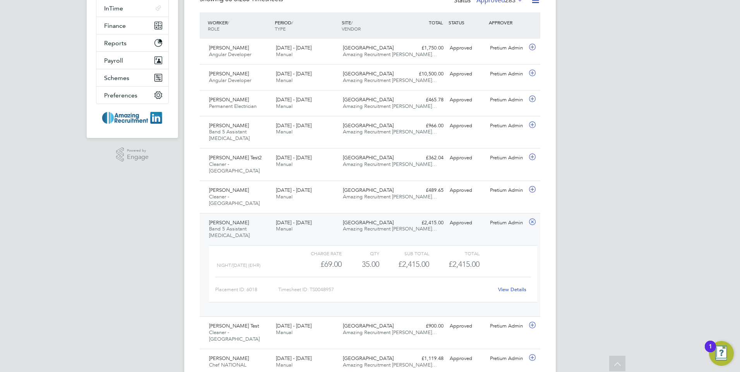
click at [511, 286] on link "View Details" at bounding box center [512, 289] width 28 height 7
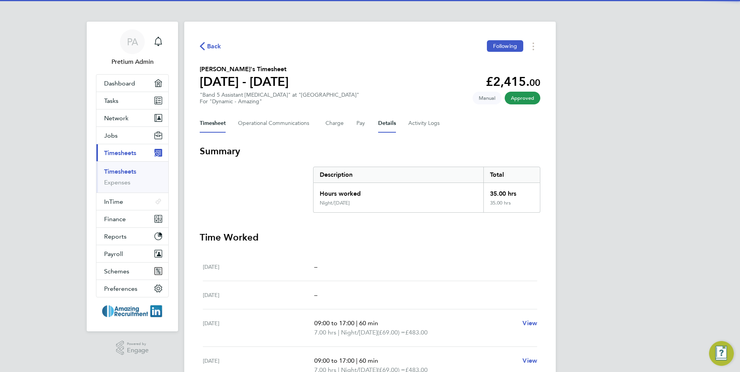
click at [381, 129] on button "Details" at bounding box center [387, 123] width 18 height 19
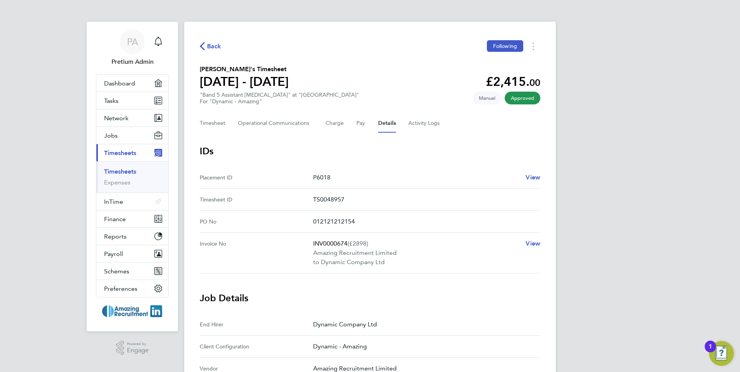
drag, startPoint x: 408, startPoint y: 265, endPoint x: 296, endPoint y: 239, distance: 115.2
click at [296, 239] on No "Invoice No INV0000674 (£2898) Amazing Recruitment Limited to Dynamic Company Lt…" at bounding box center [370, 253] width 341 height 41
click at [534, 244] on span "View" at bounding box center [533, 243] width 15 height 7
drag, startPoint x: 116, startPoint y: 217, endPoint x: 120, endPoint y: 213, distance: 5.5
click at [116, 216] on span "Finance" at bounding box center [115, 219] width 22 height 7
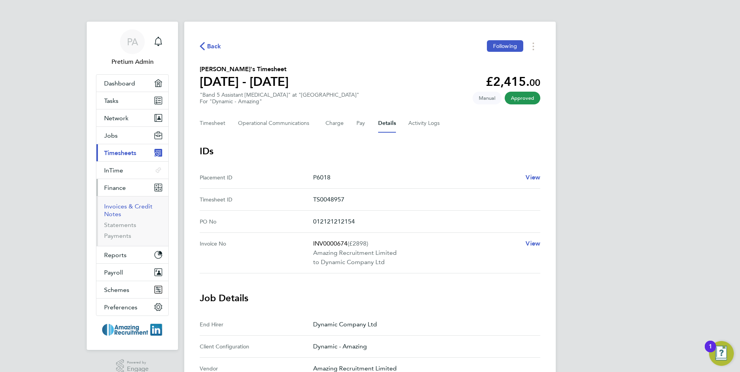
click at [115, 210] on li "Invoices & Credit Notes" at bounding box center [133, 212] width 58 height 19
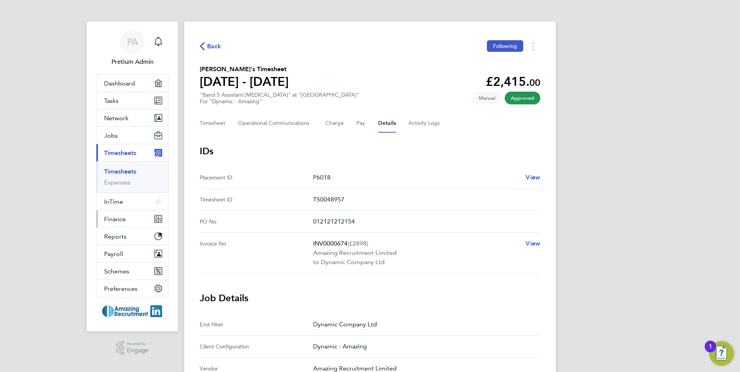
drag, startPoint x: 113, startPoint y: 219, endPoint x: 118, endPoint y: 225, distance: 7.4
click at [113, 219] on span "Finance" at bounding box center [115, 219] width 22 height 7
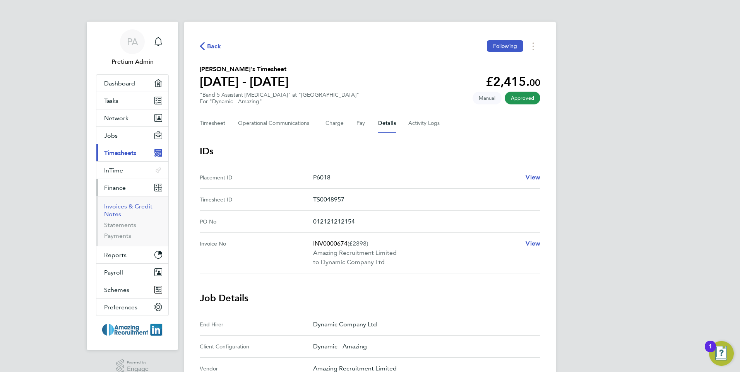
click at [114, 207] on link "Invoices & Credit Notes" at bounding box center [128, 210] width 48 height 15
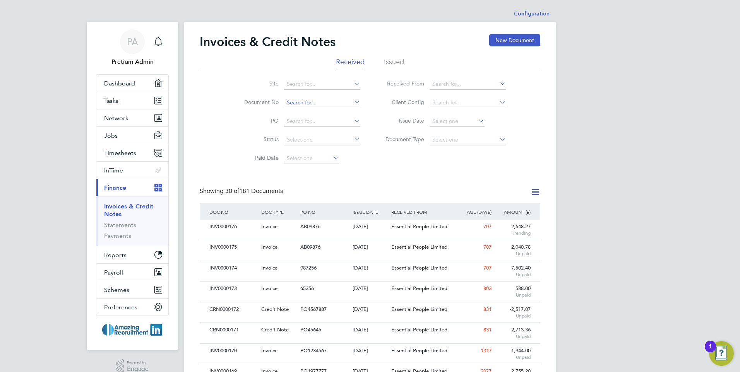
click at [318, 103] on input at bounding box center [322, 103] width 76 height 11
click at [253, 133] on li "Status" at bounding box center [298, 140] width 146 height 19
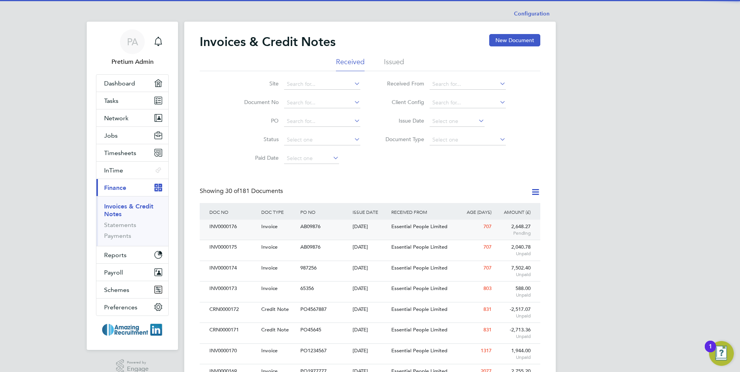
click at [393, 236] on div "INV0000176 Invoice AB09876 24 Oct 2023 Amazing Recruitment Limited Essential Pe…" at bounding box center [370, 230] width 341 height 20
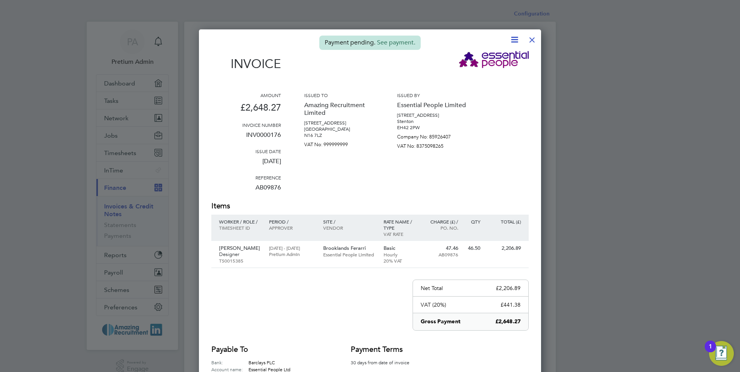
click at [513, 40] on icon at bounding box center [515, 40] width 10 height 10
drag, startPoint x: 425, startPoint y: 57, endPoint x: 453, endPoint y: 52, distance: 28.6
click at [424, 56] on div "Invoice" at bounding box center [369, 65] width 317 height 28
drag, startPoint x: 530, startPoint y: 41, endPoint x: 569, endPoint y: 188, distance: 152.4
click at [531, 42] on div at bounding box center [532, 38] width 14 height 14
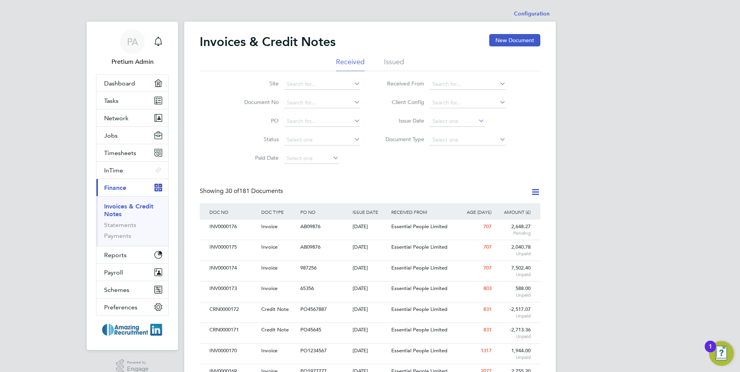
click at [535, 195] on icon at bounding box center [536, 192] width 10 height 10
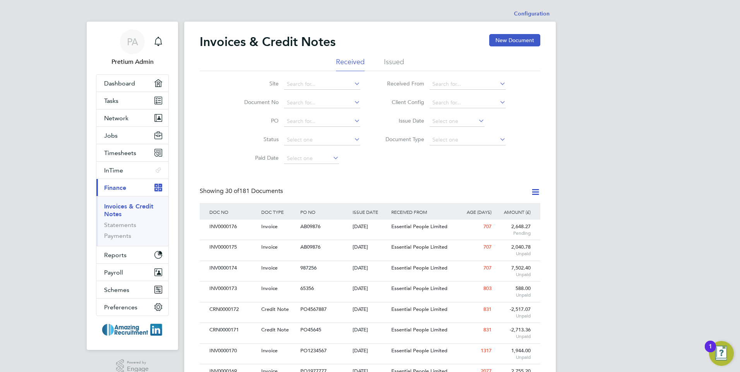
click at [118, 152] on span "Timesheets" at bounding box center [120, 152] width 32 height 7
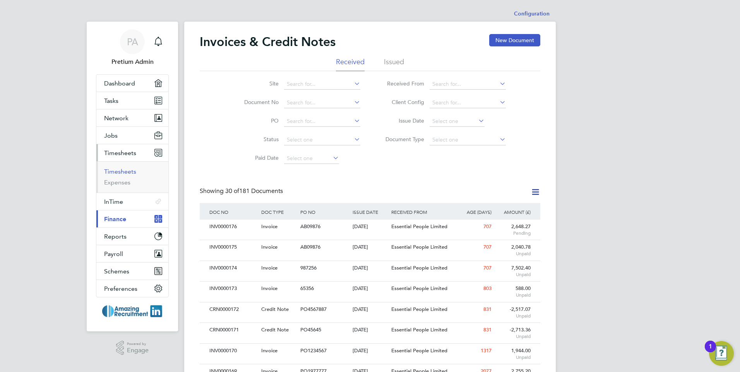
drag, startPoint x: 119, startPoint y: 173, endPoint x: 123, endPoint y: 167, distance: 7.5
click at [119, 173] on link "Timesheets" at bounding box center [120, 171] width 32 height 7
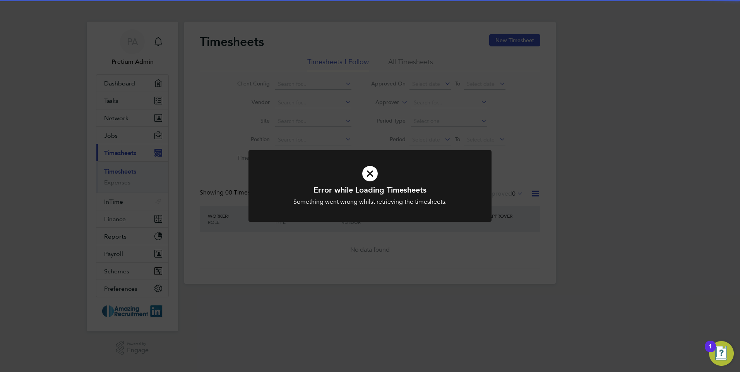
click at [353, 115] on div "Error while Loading Timesheets Something went wrong whilst retrieving the times…" at bounding box center [370, 186] width 740 height 372
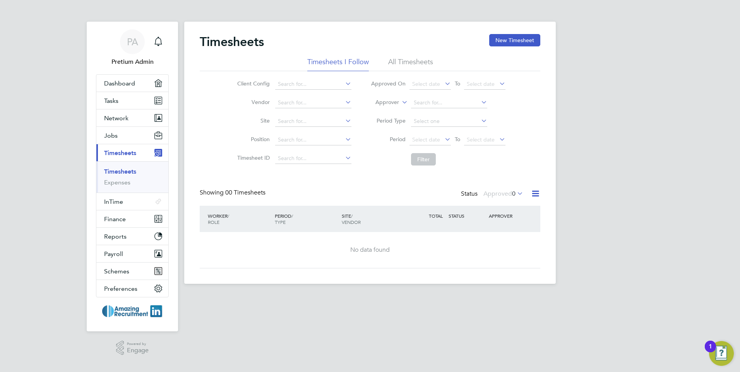
click at [417, 43] on div "Timesheets New Timesheet" at bounding box center [370, 45] width 341 height 23
click at [302, 44] on div "Timesheets New Timesheet" at bounding box center [370, 45] width 341 height 23
click at [221, 27] on div "Timesheets New Timesheet Timesheets I Follow All Timesheets Client Config Vendo…" at bounding box center [370, 153] width 372 height 262
click at [340, 44] on div "Timesheets New Timesheet" at bounding box center [370, 45] width 341 height 23
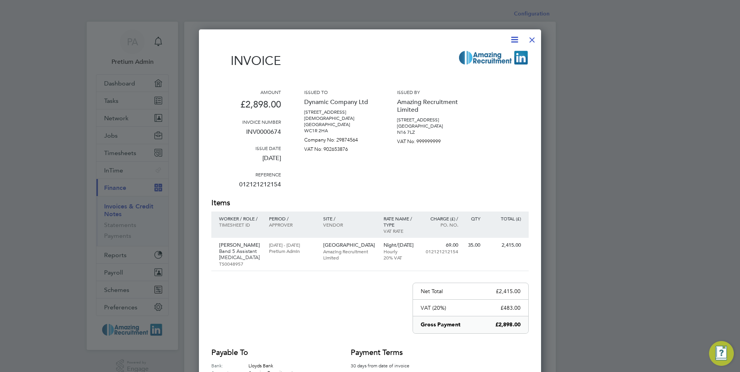
click at [533, 38] on div at bounding box center [532, 38] width 14 height 14
